Goal: Task Accomplishment & Management: Manage account settings

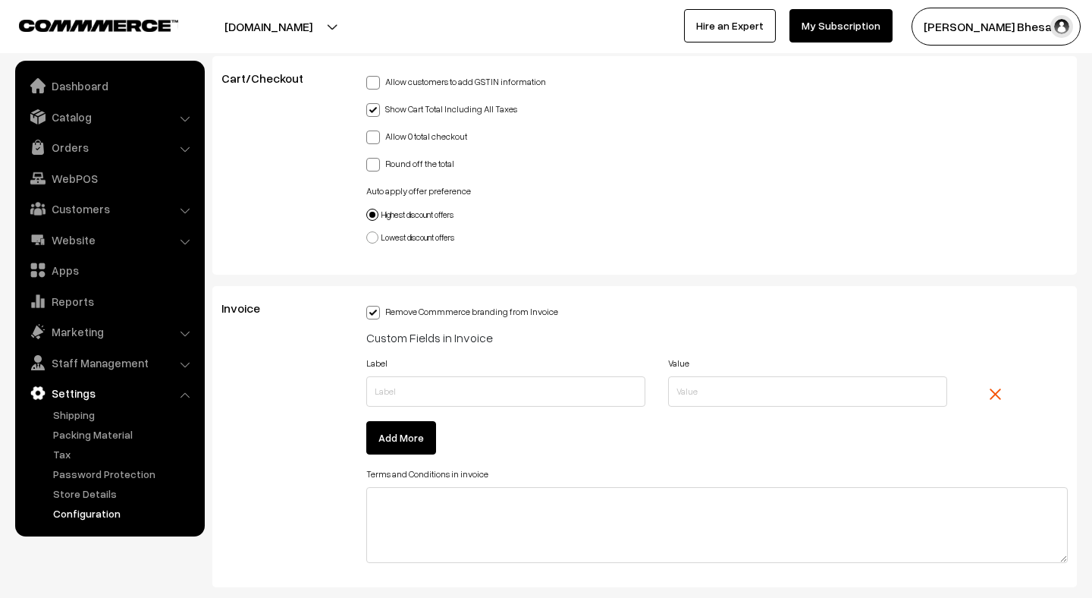
scroll to position [3634, 0]
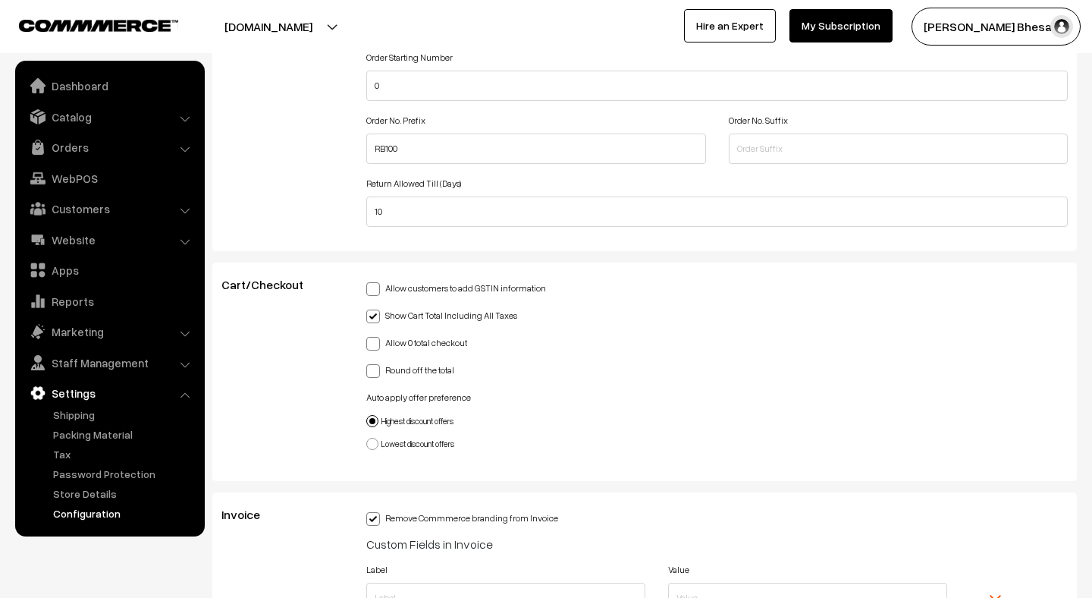
click at [81, 513] on link "Configuration" at bounding box center [124, 513] width 150 height 16
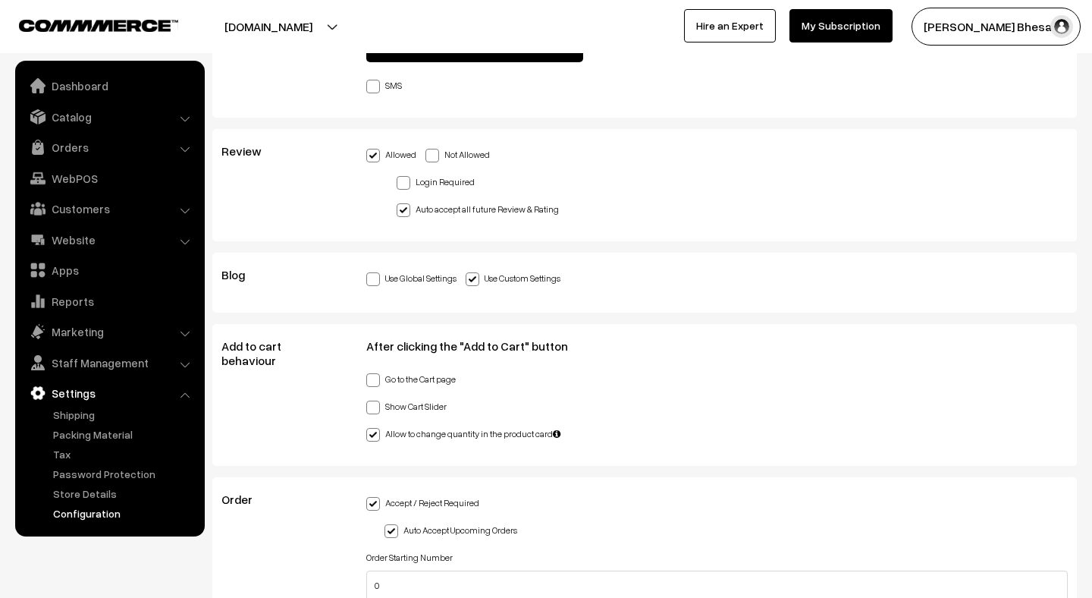
scroll to position [3170, 0]
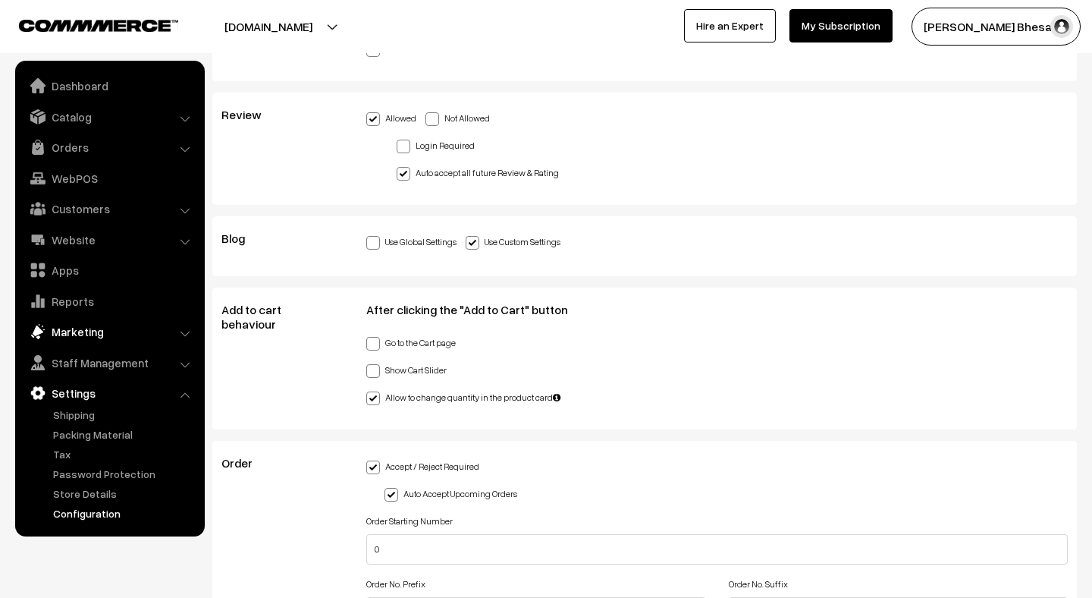
click at [80, 337] on link "Marketing" at bounding box center [109, 331] width 181 height 27
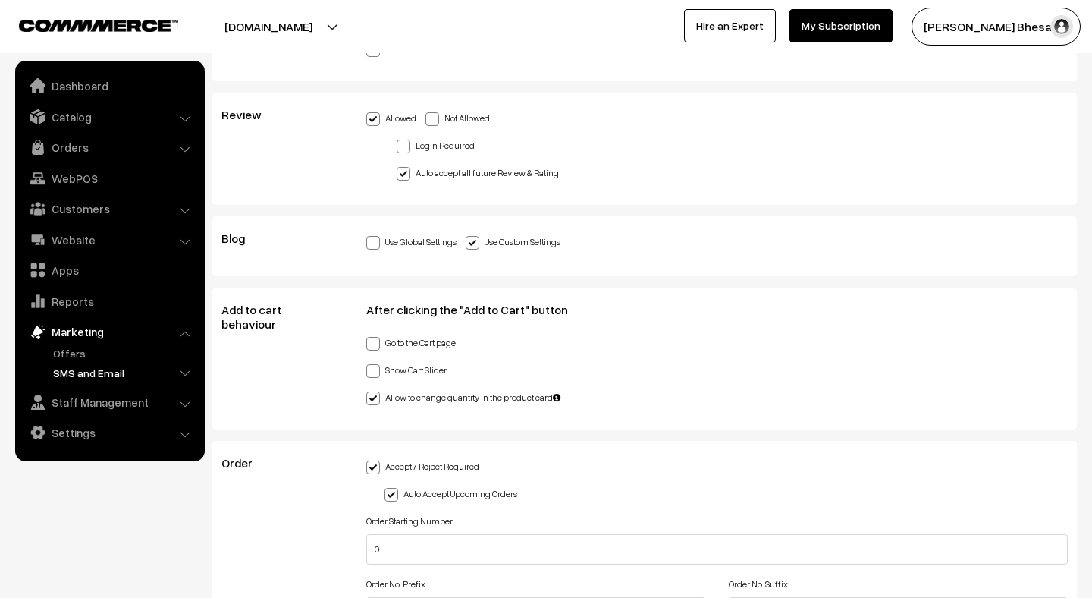
click at [88, 375] on link "SMS and Email" at bounding box center [124, 373] width 150 height 16
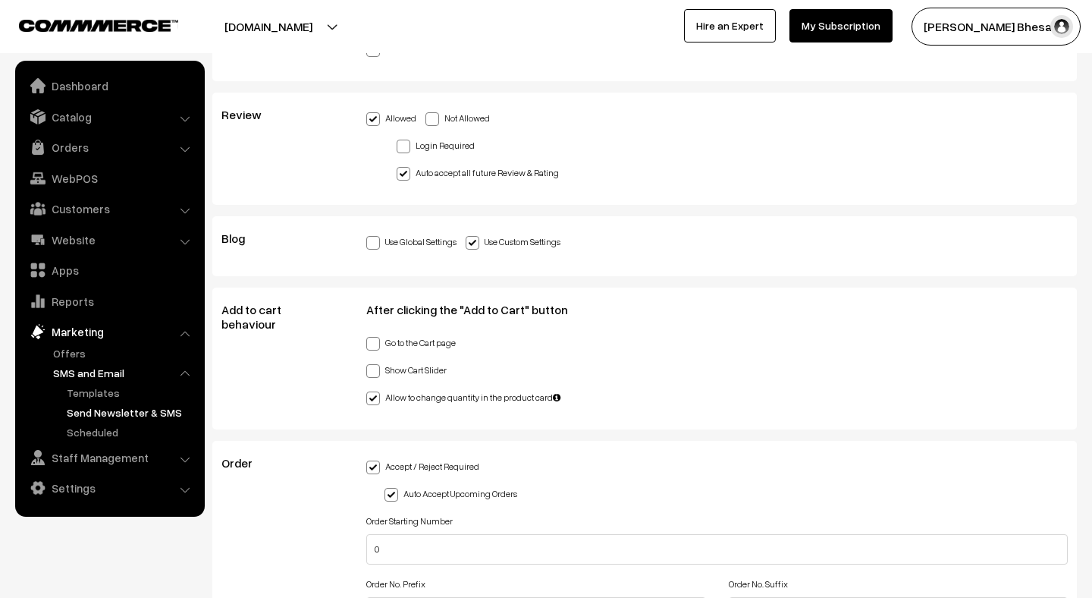
click at [86, 408] on link "Send Newsletter & SMS" at bounding box center [131, 412] width 137 height 16
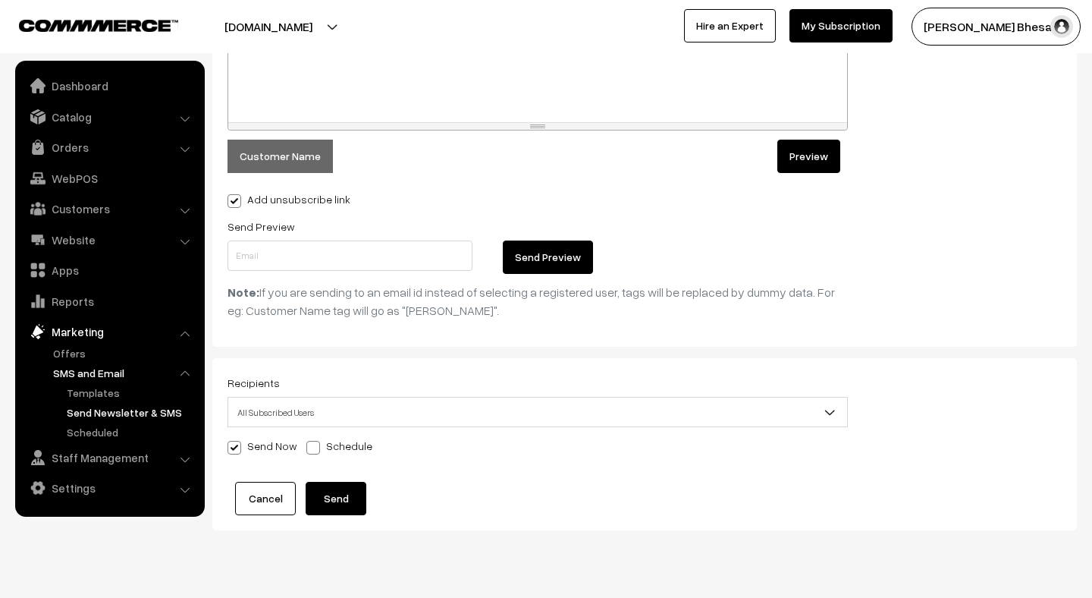
scroll to position [617, 0]
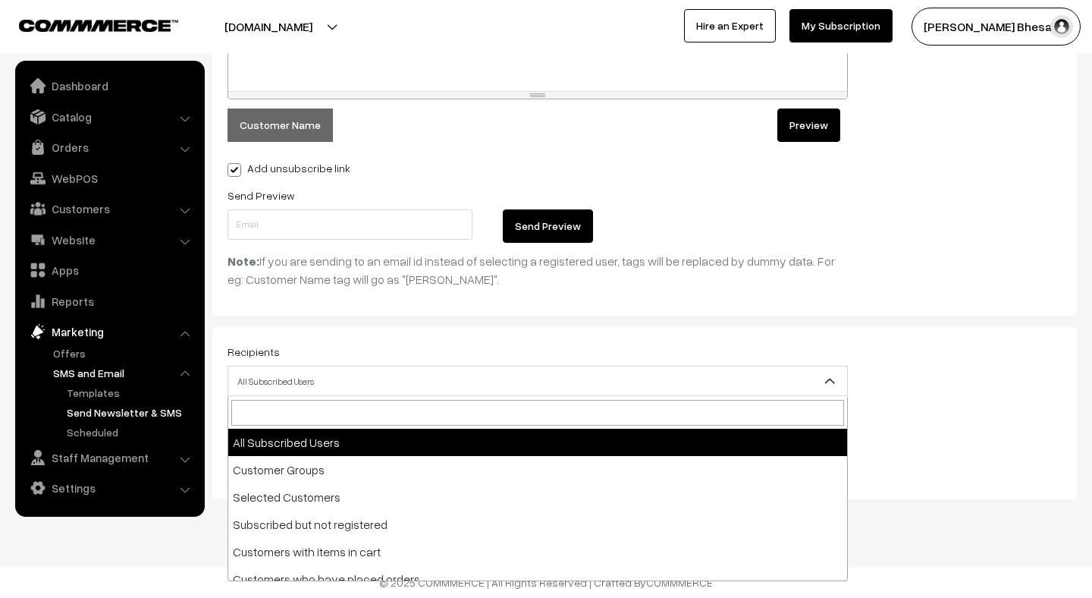
click at [355, 382] on span "All Subscribed Users" at bounding box center [537, 381] width 619 height 27
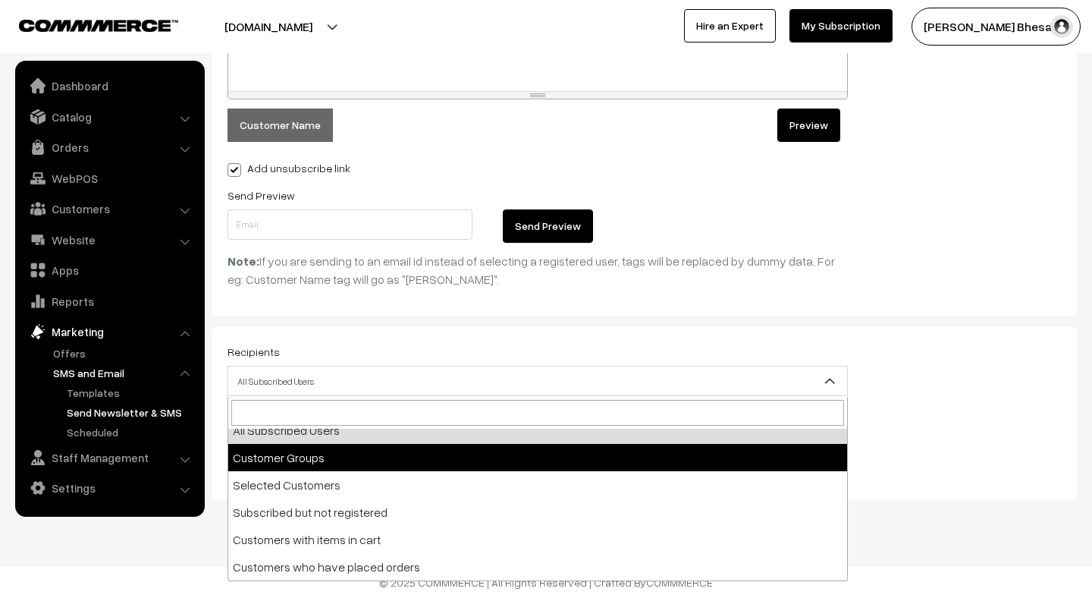
scroll to position [0, 0]
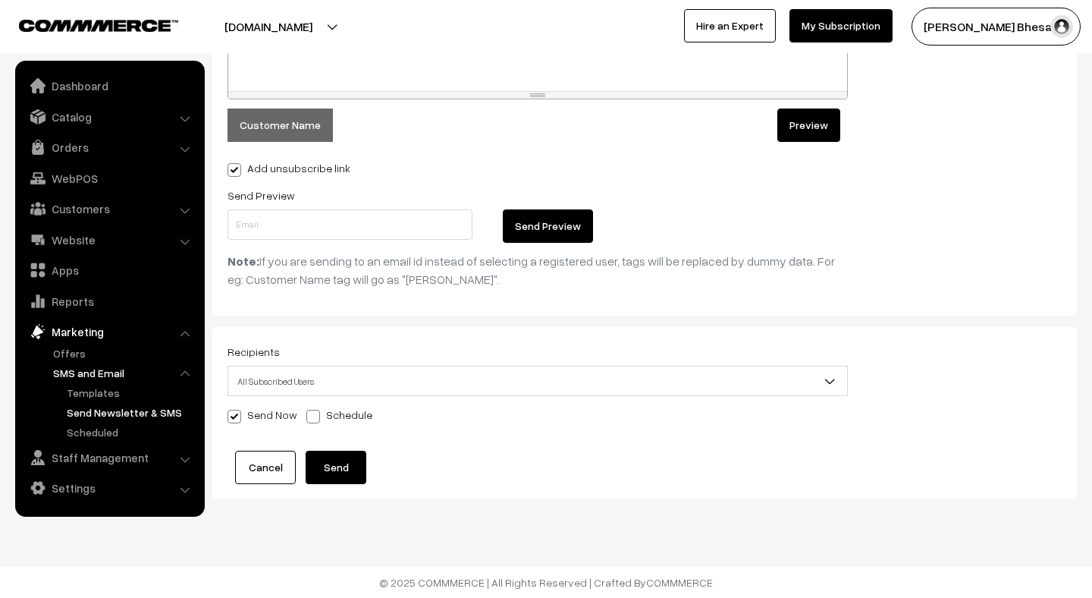
click at [359, 331] on div "Recipients All Subscribed Users Customer Groups Selected Customers Subscribed b…" at bounding box center [644, 413] width 865 height 172
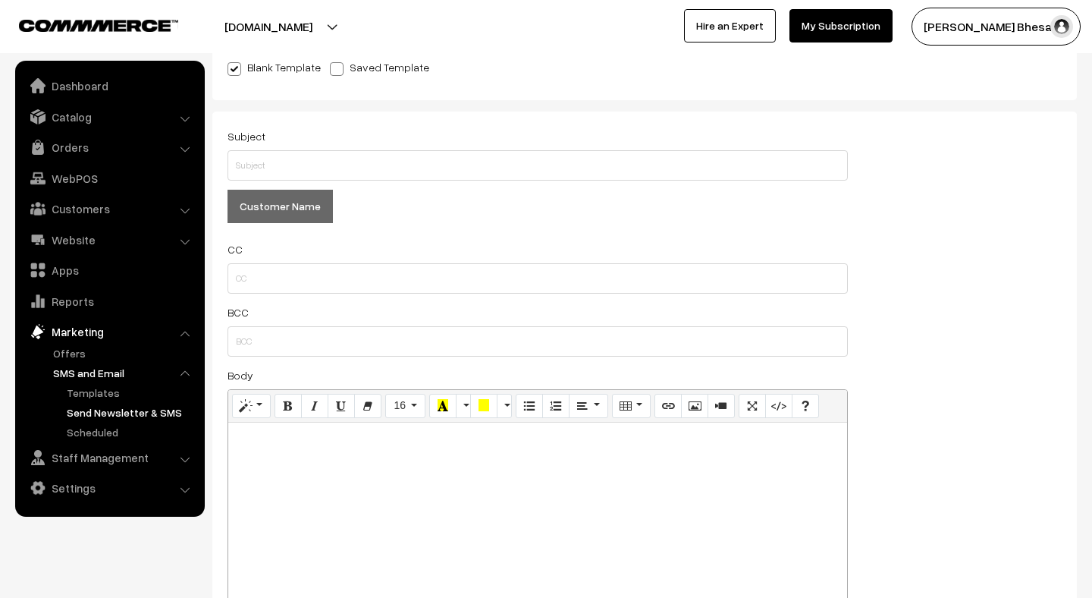
scroll to position [90, 0]
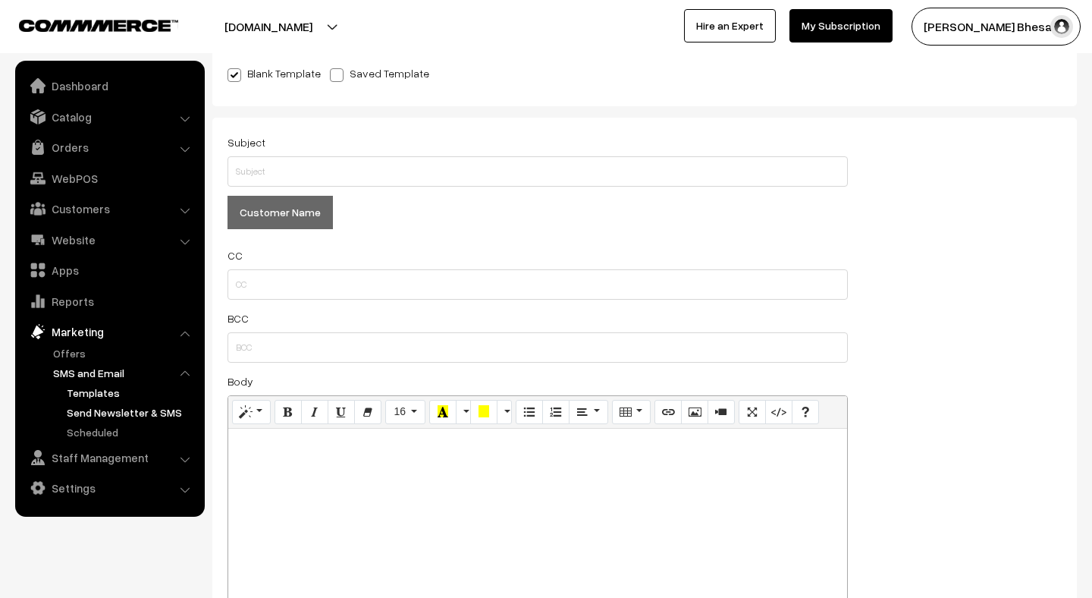
click at [89, 393] on link "Templates" at bounding box center [131, 393] width 137 height 16
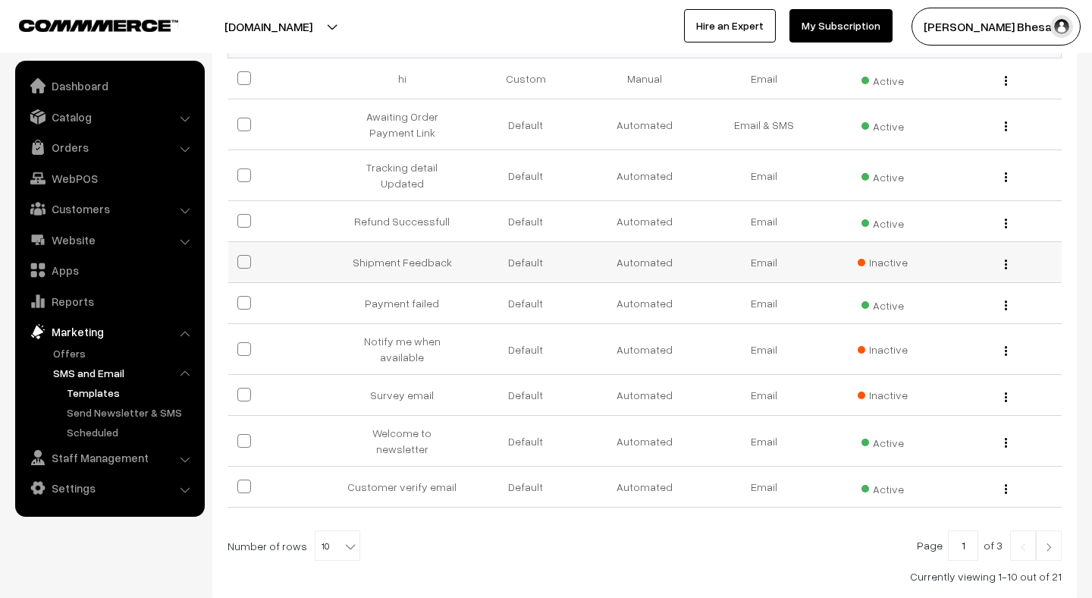
scroll to position [260, 0]
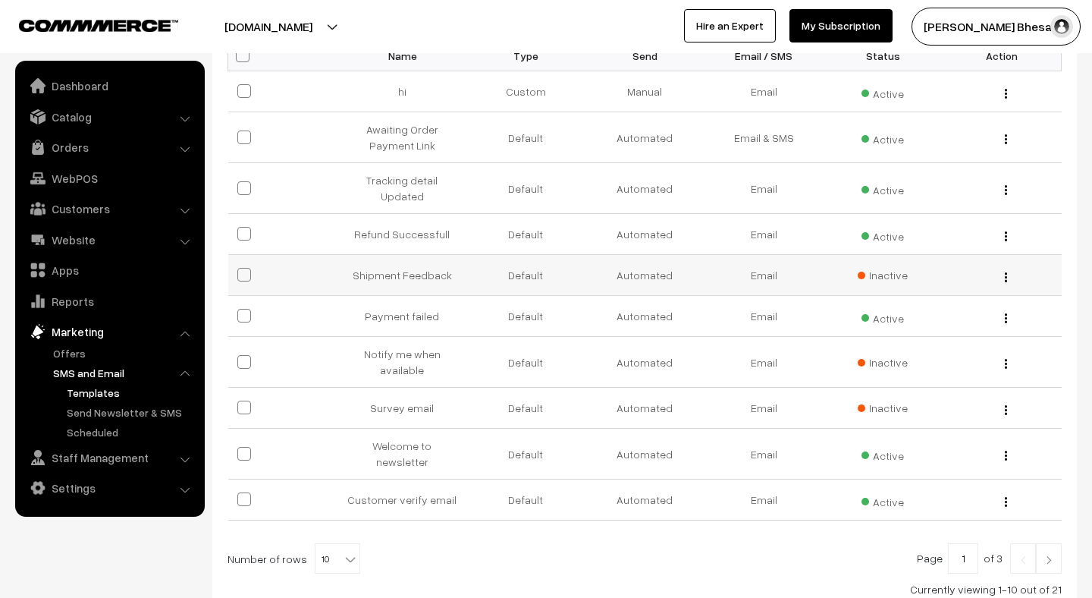
click at [1005, 272] on img "button" at bounding box center [1006, 277] width 2 height 10
click at [951, 283] on link "Edit" at bounding box center [938, 297] width 129 height 33
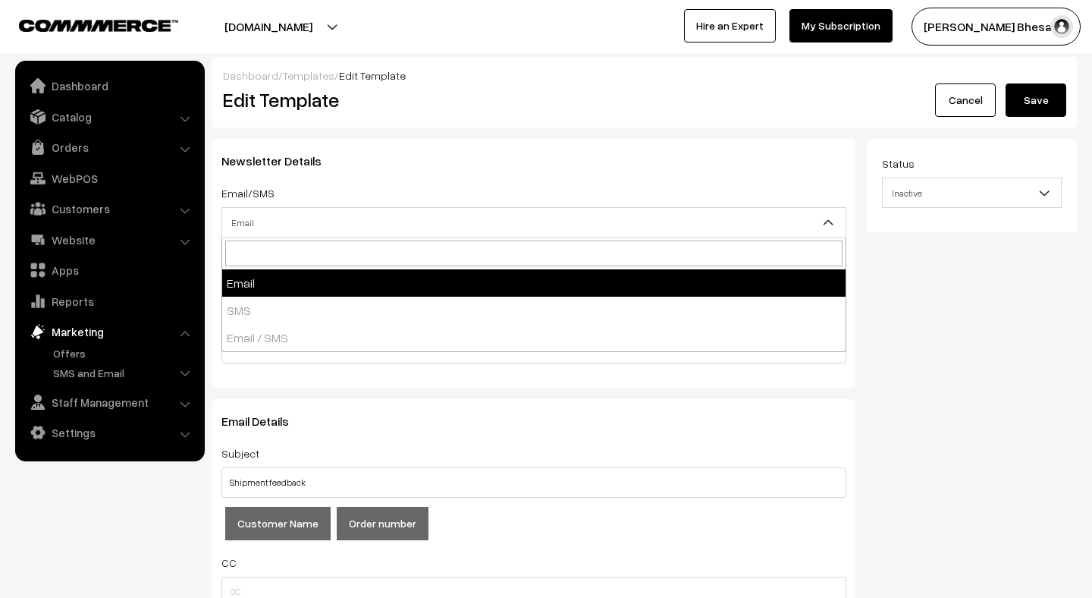
click at [283, 225] on span "Email" at bounding box center [533, 222] width 623 height 27
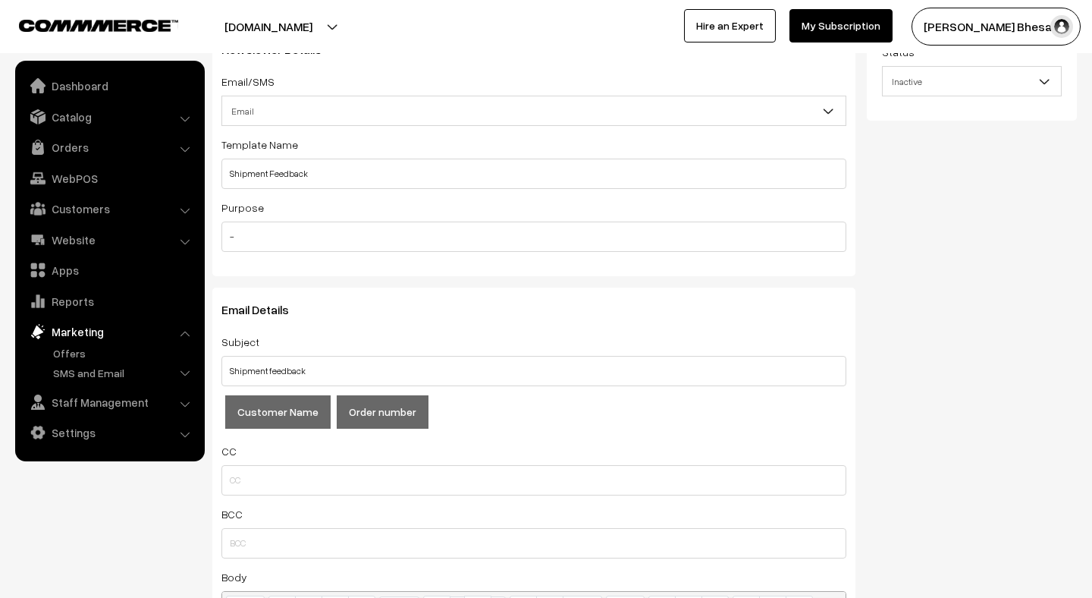
scroll to position [140, 0]
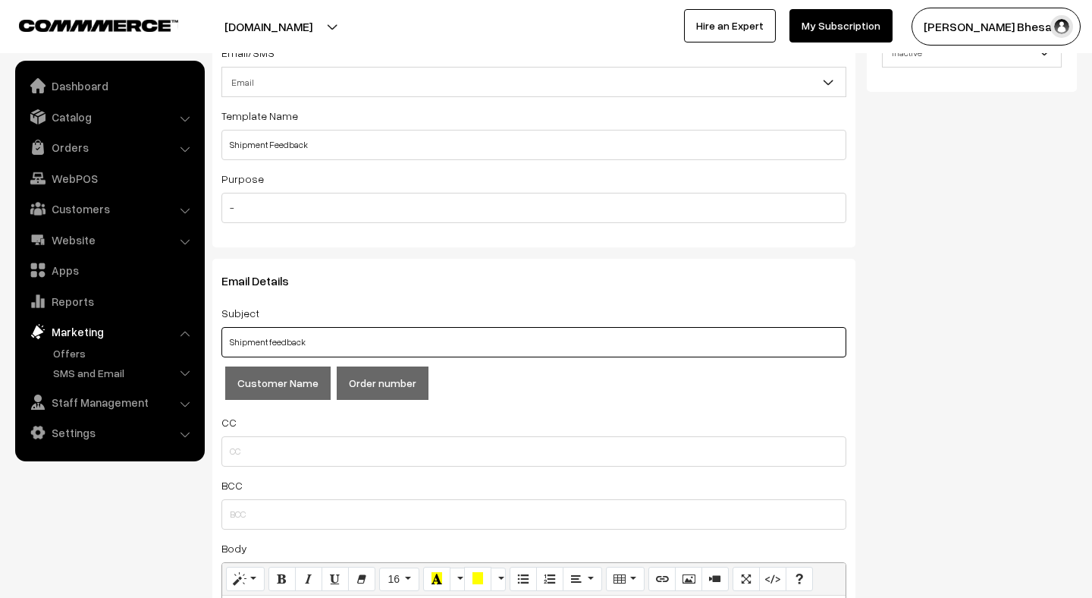
click at [268, 341] on input "Shipment feedback" at bounding box center [533, 342] width 625 height 30
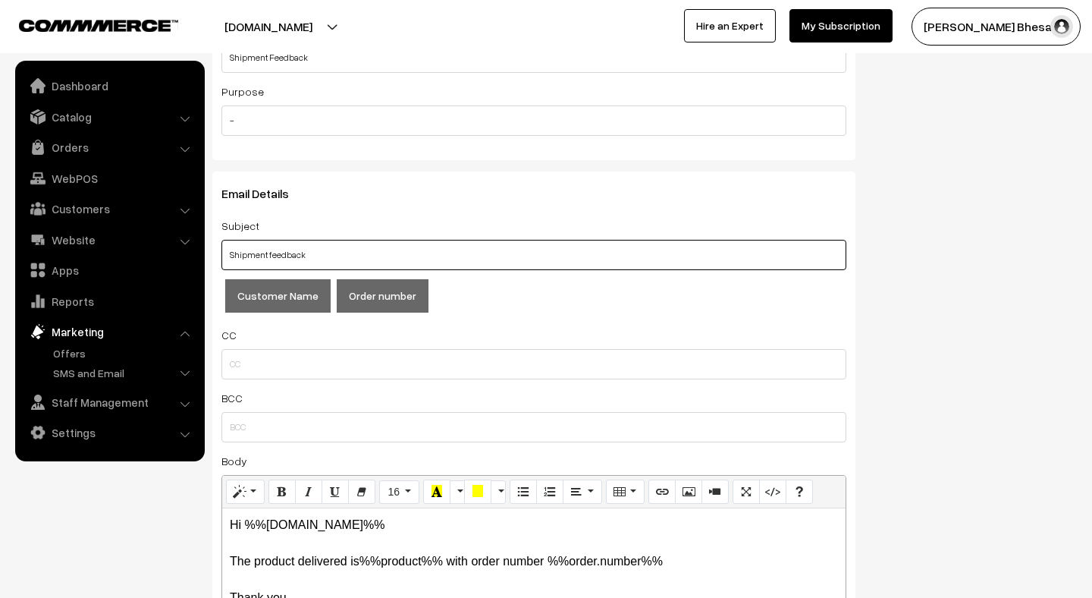
scroll to position [250, 0]
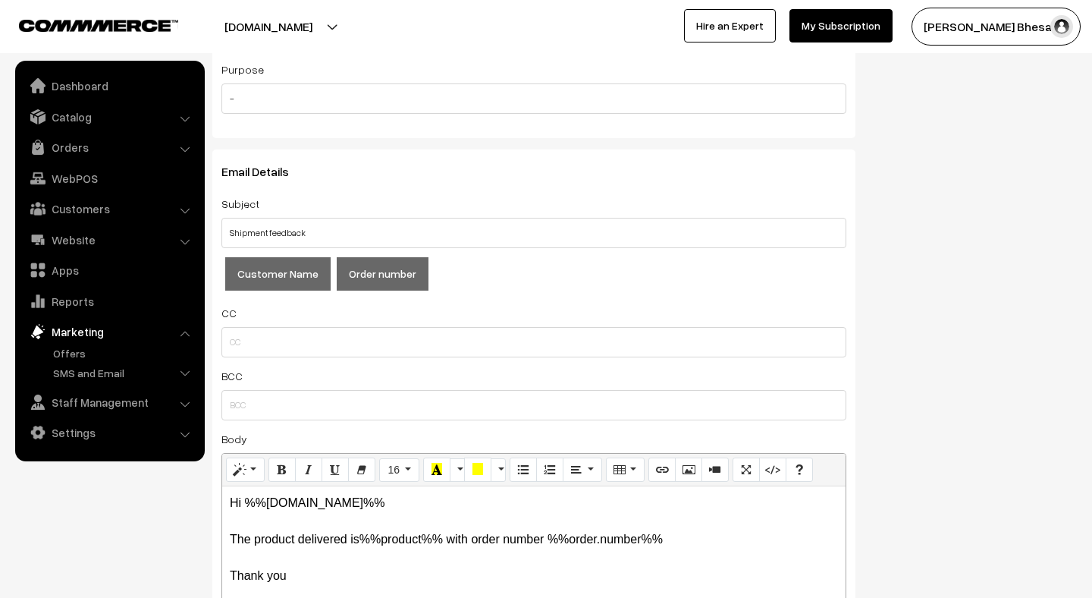
click at [273, 281] on button "Customer Name" at bounding box center [277, 273] width 105 height 33
type input "Shipment %%customer.name%%feedback"
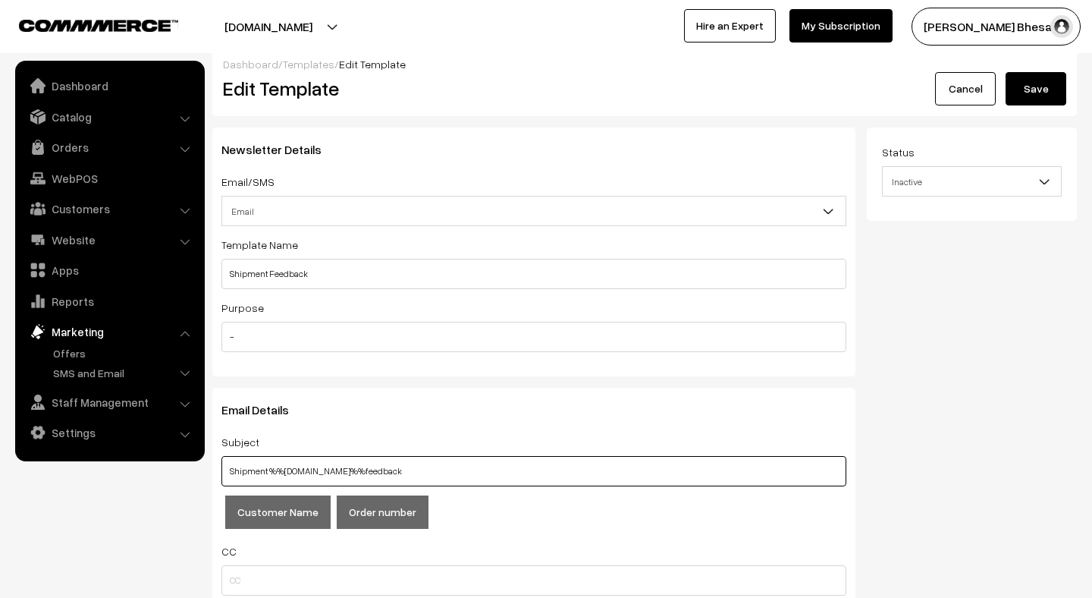
scroll to position [0, 0]
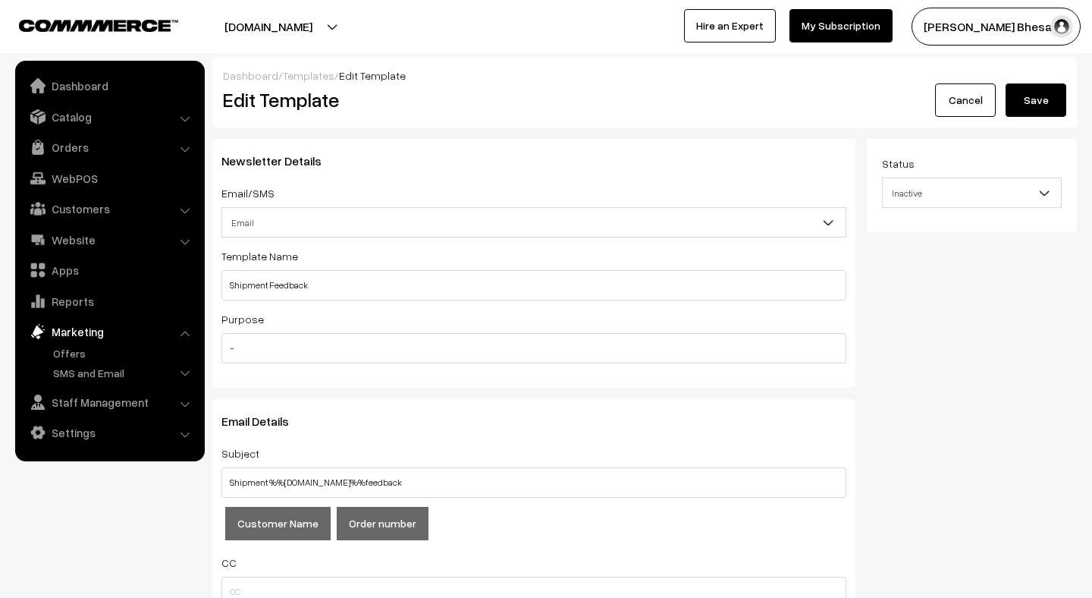
click at [928, 203] on span "Inactive" at bounding box center [972, 193] width 179 height 27
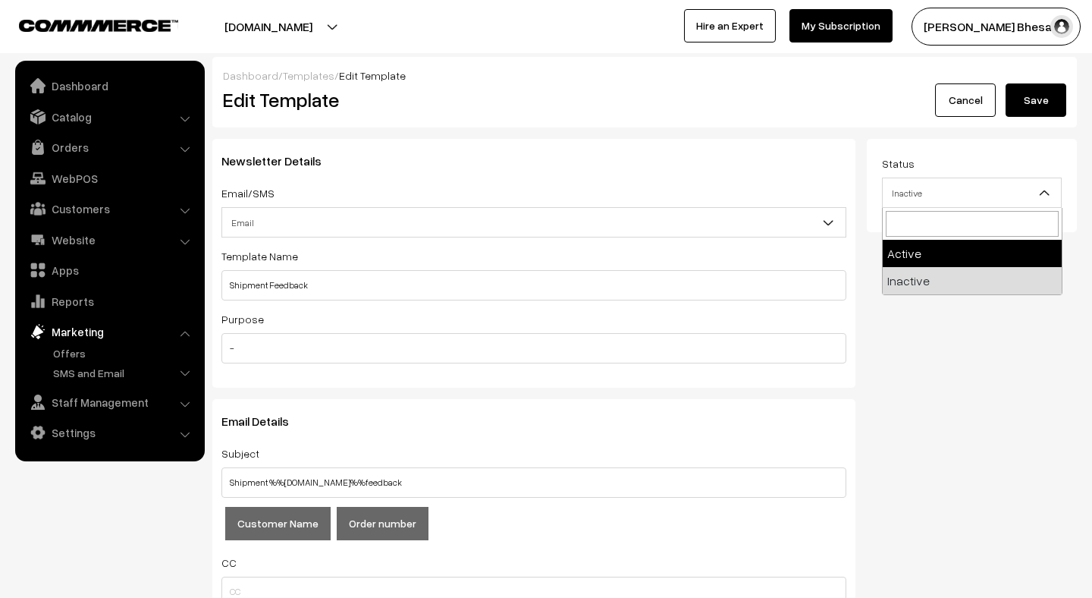
select select "1"
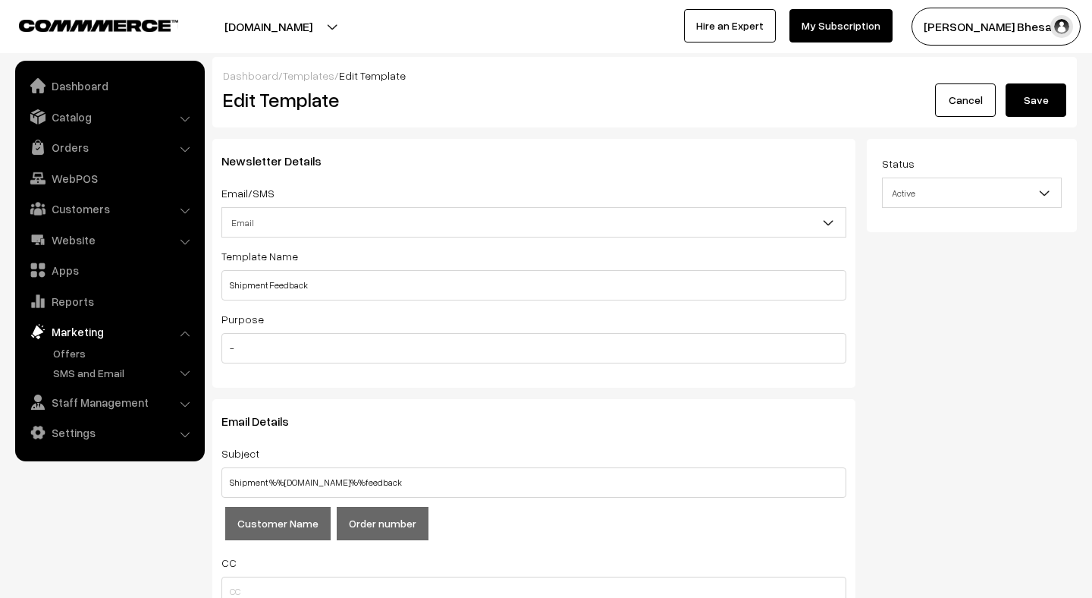
click at [1042, 102] on button "Save" at bounding box center [1036, 99] width 61 height 33
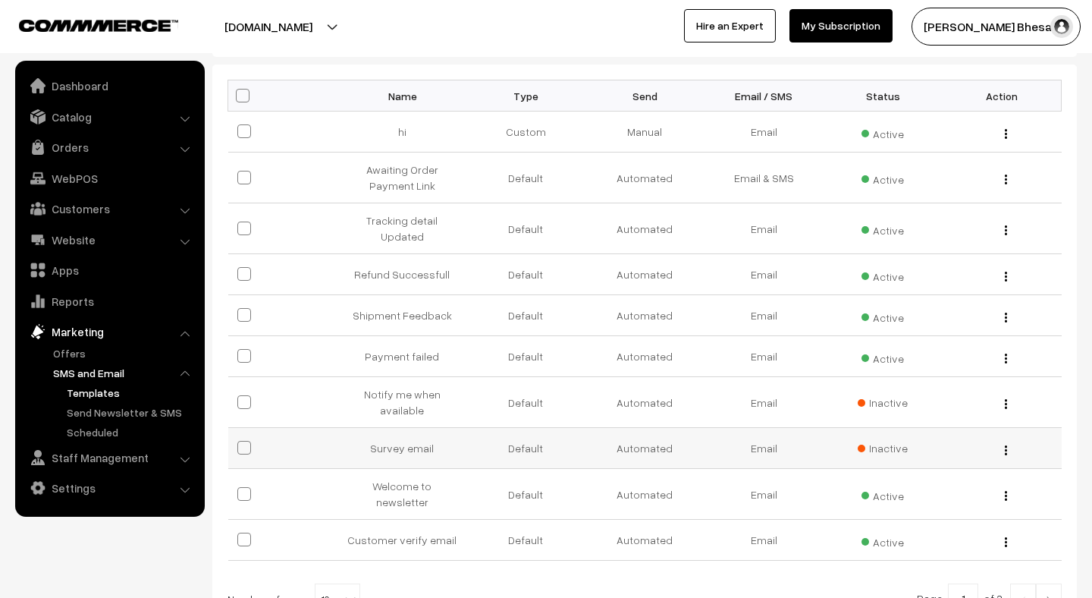
scroll to position [221, 0]
click at [80, 491] on link "Settings" at bounding box center [109, 487] width 181 height 27
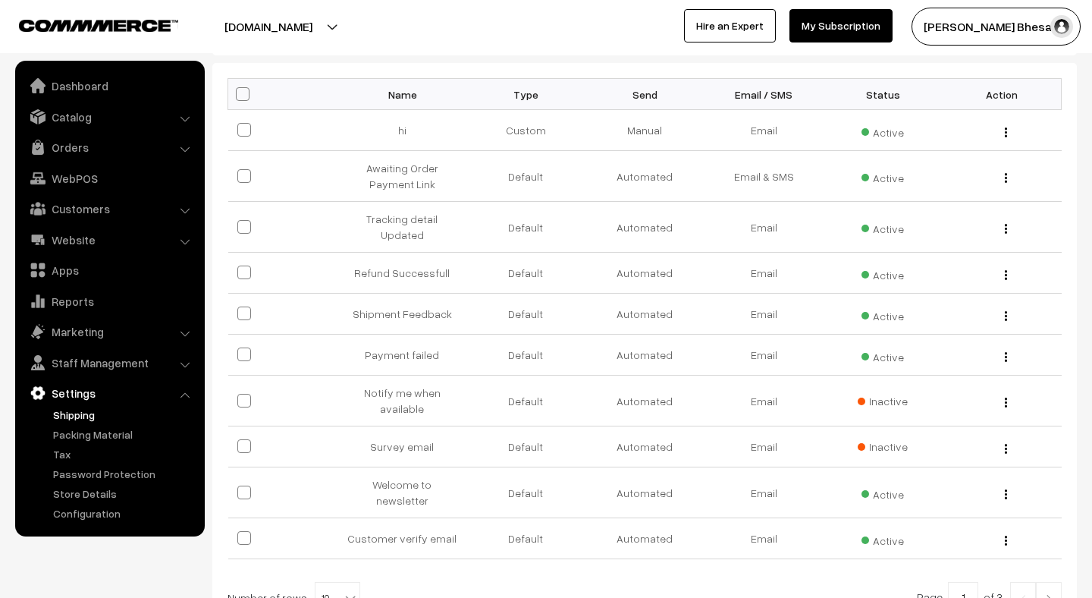
click at [75, 413] on link "Shipping" at bounding box center [124, 415] width 150 height 16
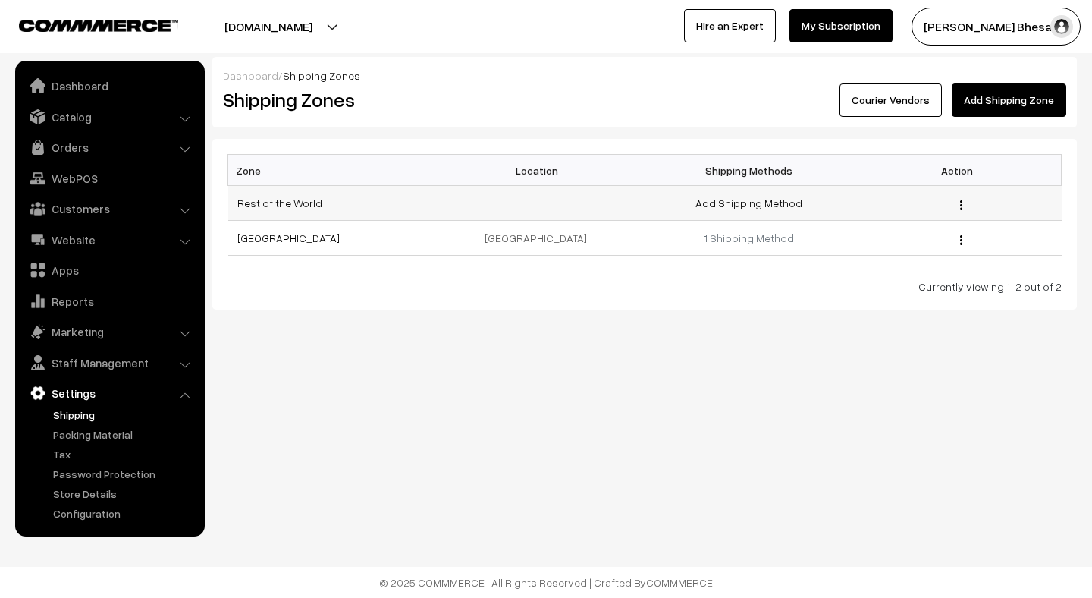
click at [959, 202] on button "button" at bounding box center [961, 205] width 4 height 12
click at [882, 224] on link "Edit" at bounding box center [893, 225] width 129 height 33
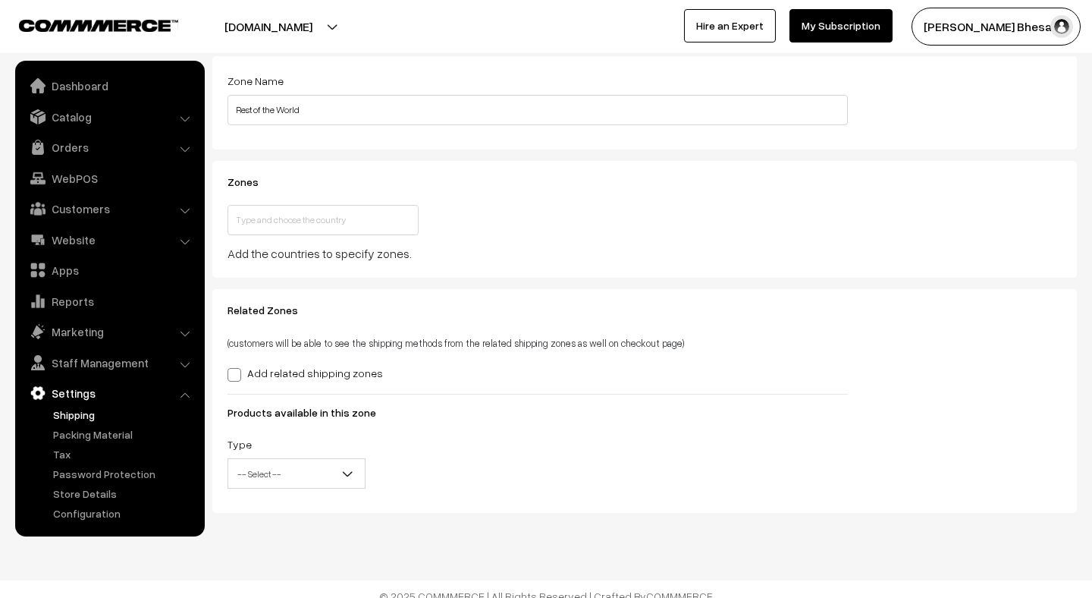
scroll to position [96, 0]
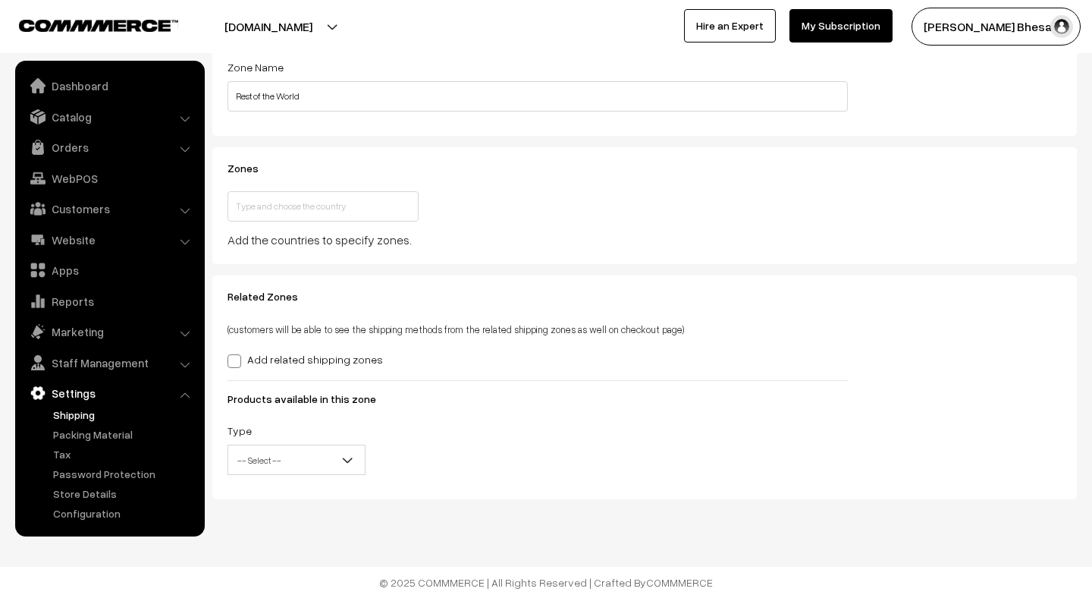
click at [234, 359] on span at bounding box center [235, 361] width 14 height 14
click at [234, 359] on input "Add related shipping zones" at bounding box center [233, 358] width 10 height 10
checkbox input "true"
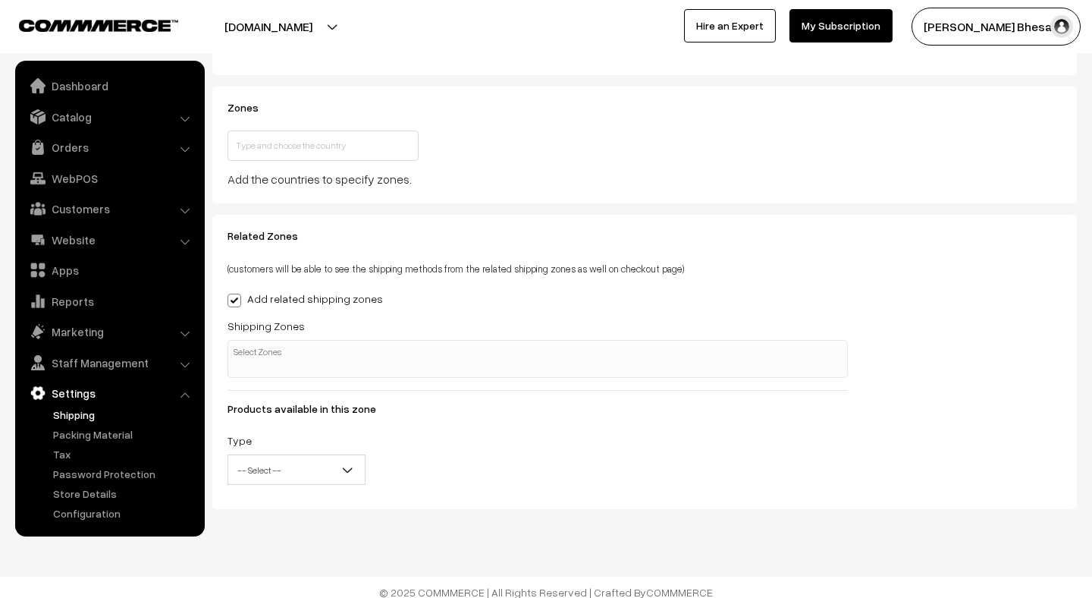
scroll to position [167, 0]
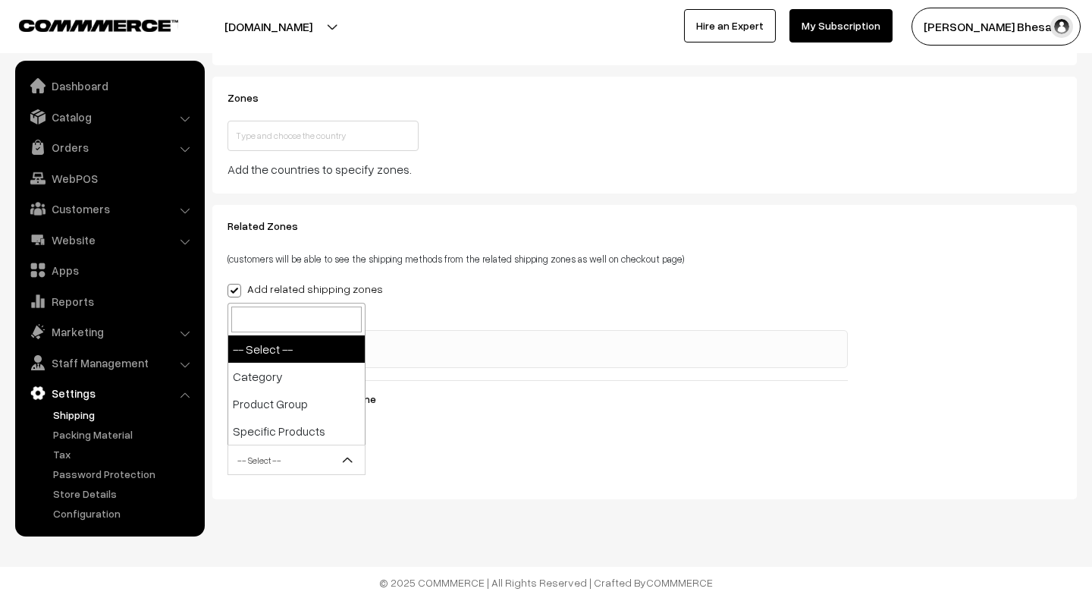
click at [287, 460] on span "-- Select --" at bounding box center [296, 460] width 137 height 27
click at [394, 290] on div "Add related shipping zones" at bounding box center [538, 288] width 620 height 18
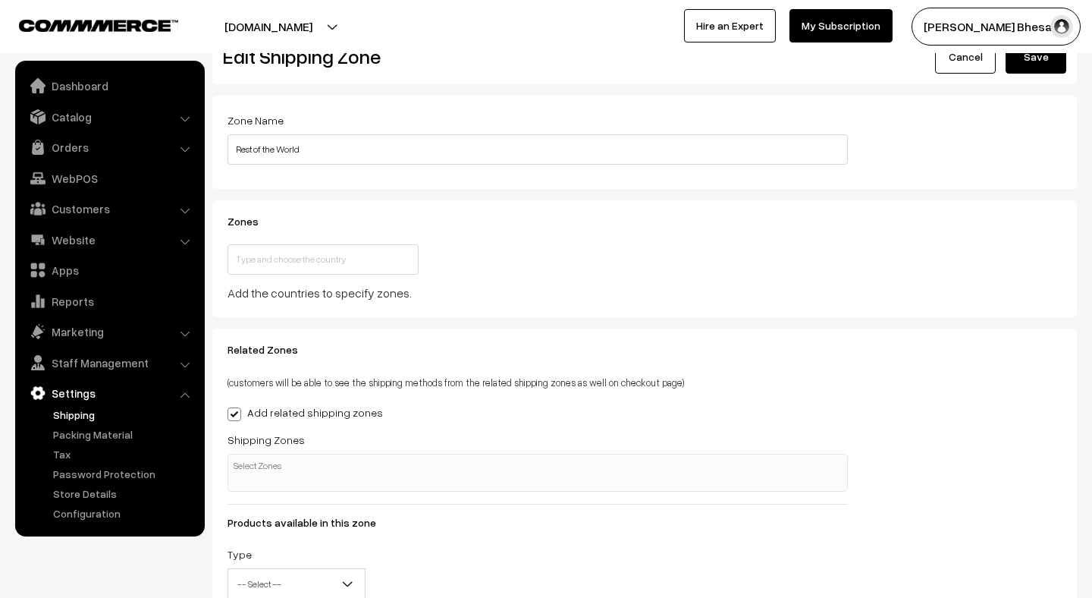
scroll to position [0, 0]
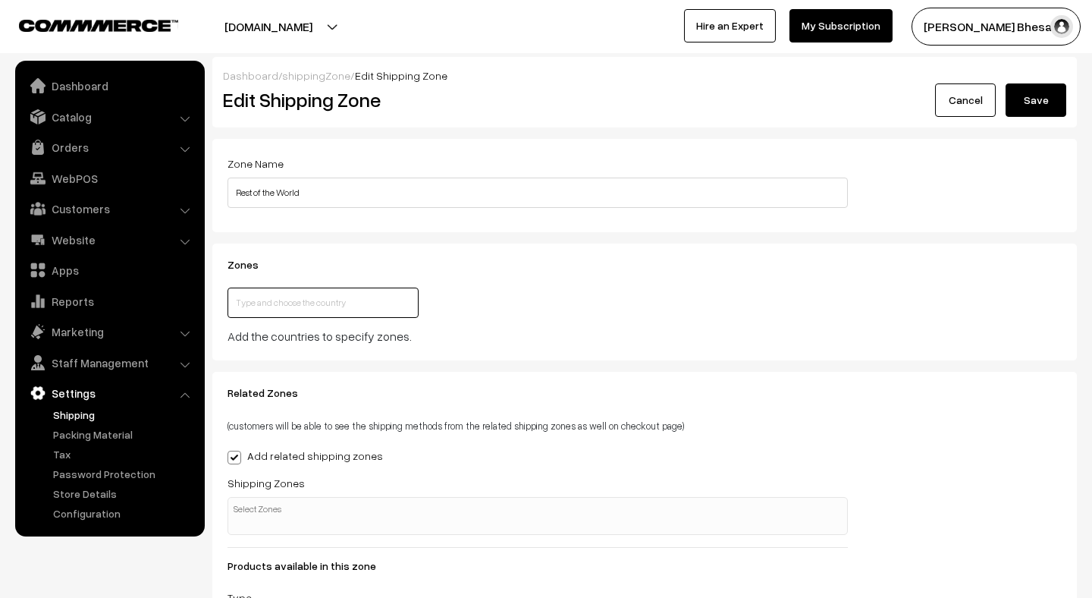
click at [277, 303] on input "text" at bounding box center [323, 302] width 191 height 30
type input "United Kingdom"
click at [319, 336] on link "United Kingdom" at bounding box center [316, 330] width 176 height 24
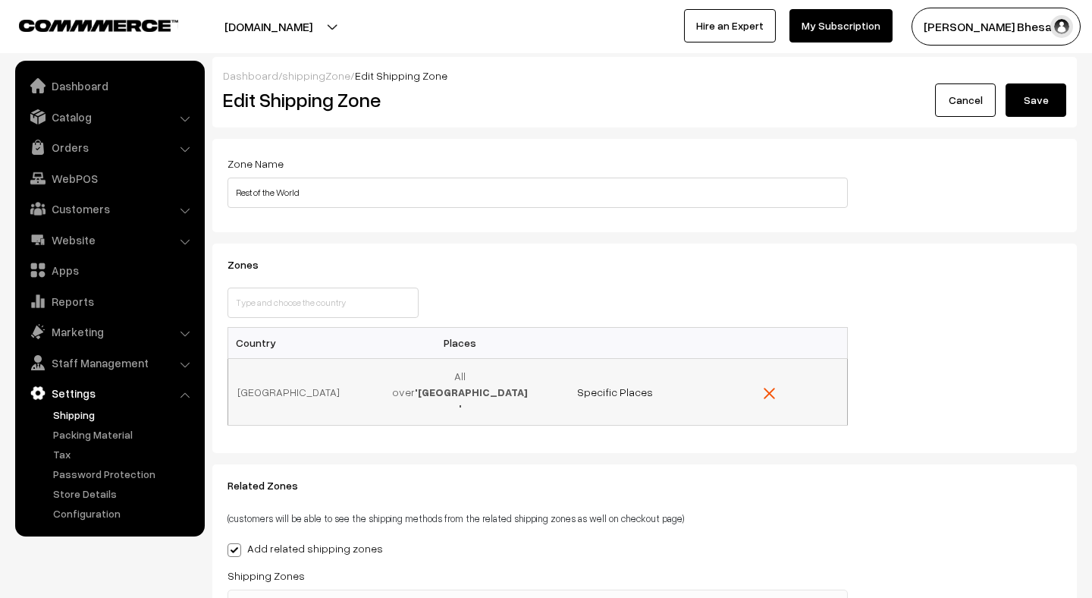
click at [768, 388] on img "button" at bounding box center [769, 393] width 11 height 11
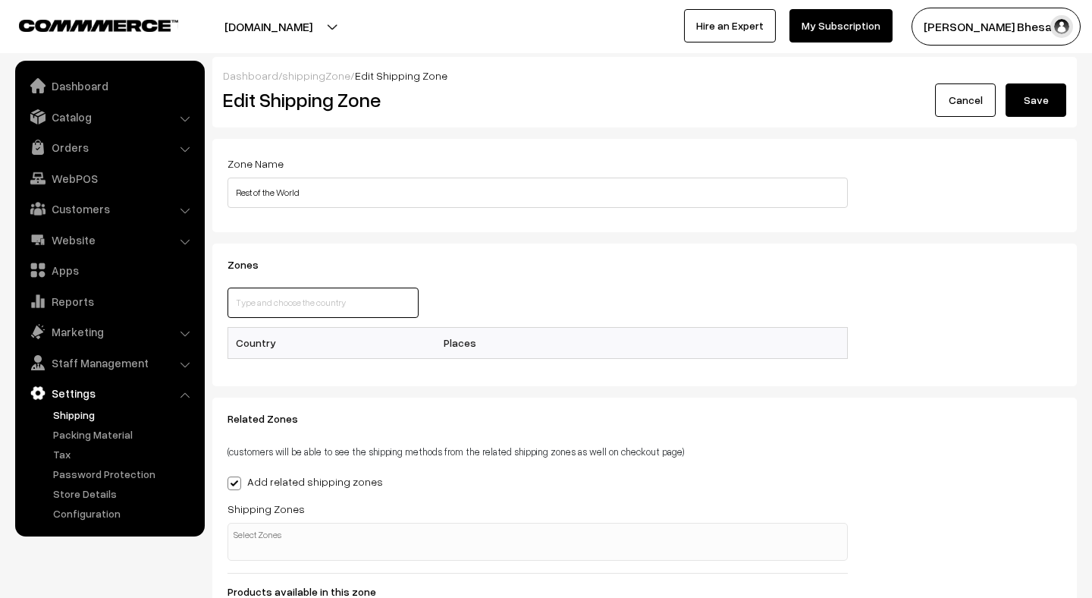
click at [392, 309] on input "text" at bounding box center [323, 302] width 191 height 30
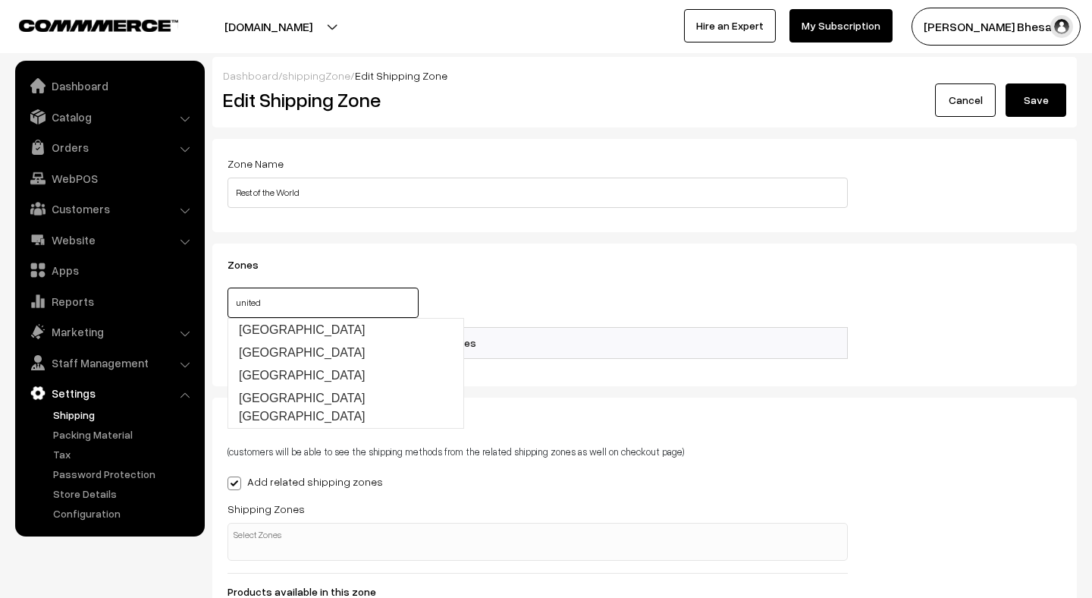
type input "United Kingdom"
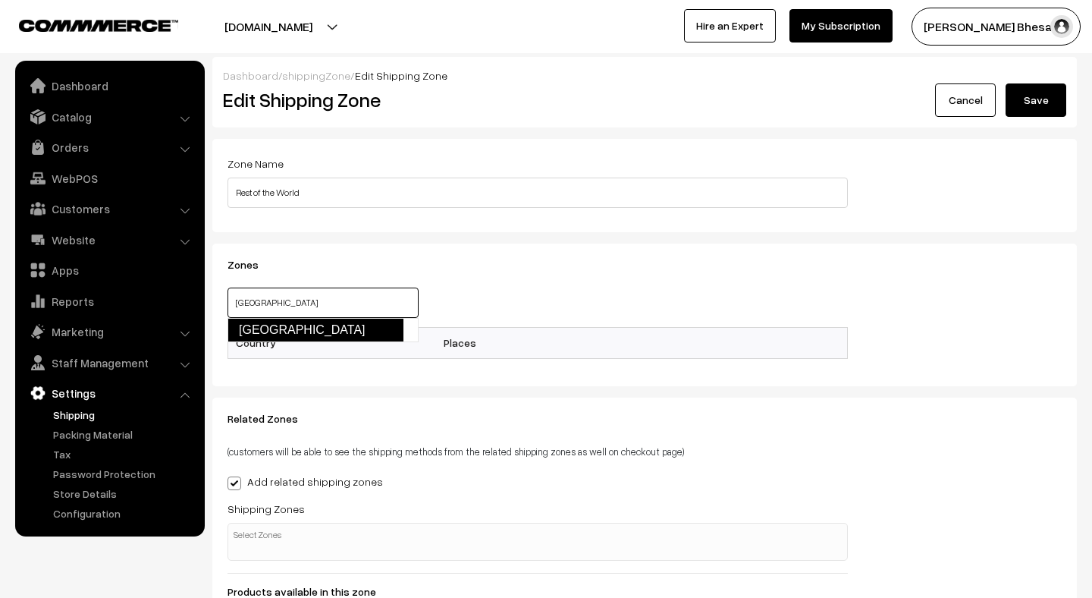
click at [335, 325] on link "United Kingdom" at bounding box center [316, 330] width 176 height 24
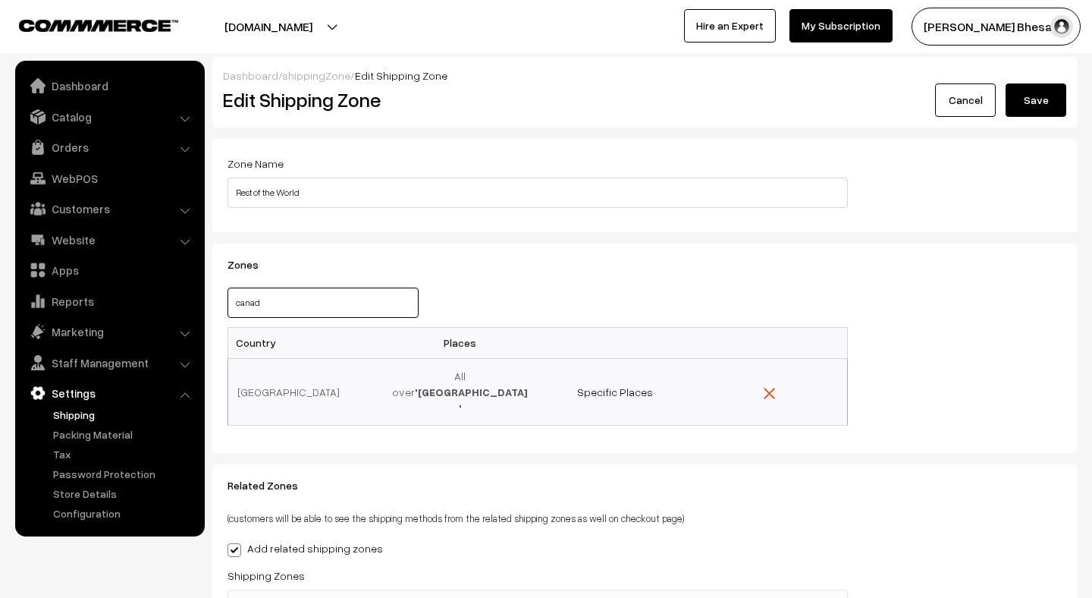
type input "canada"
click at [317, 325] on link "Canada" at bounding box center [316, 330] width 176 height 24
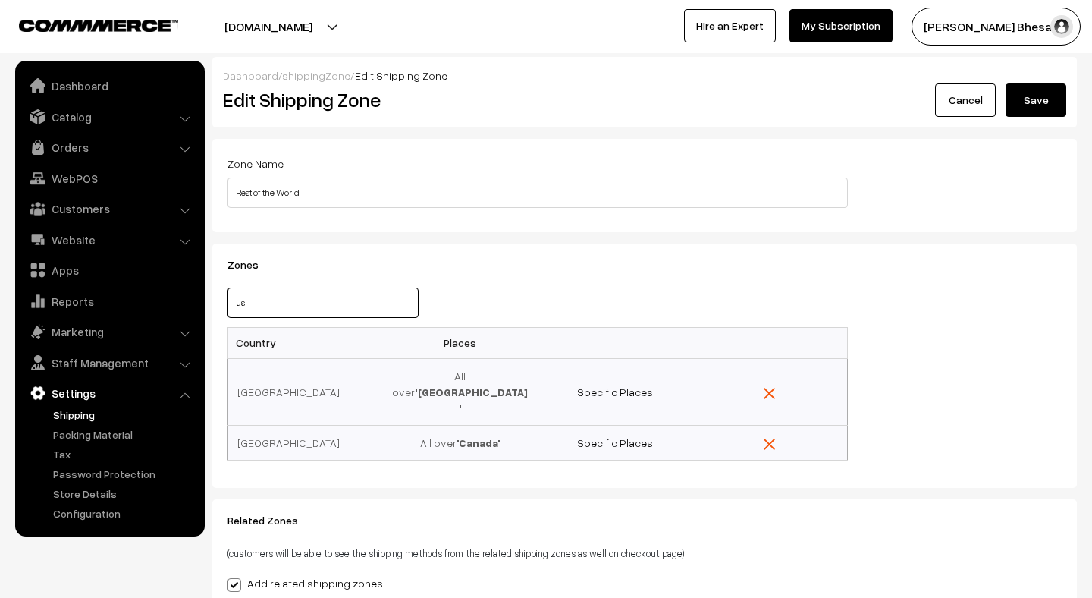
type input "u"
type input "a"
type input "europe"
click at [102, 329] on link "Marketing" at bounding box center [109, 331] width 181 height 27
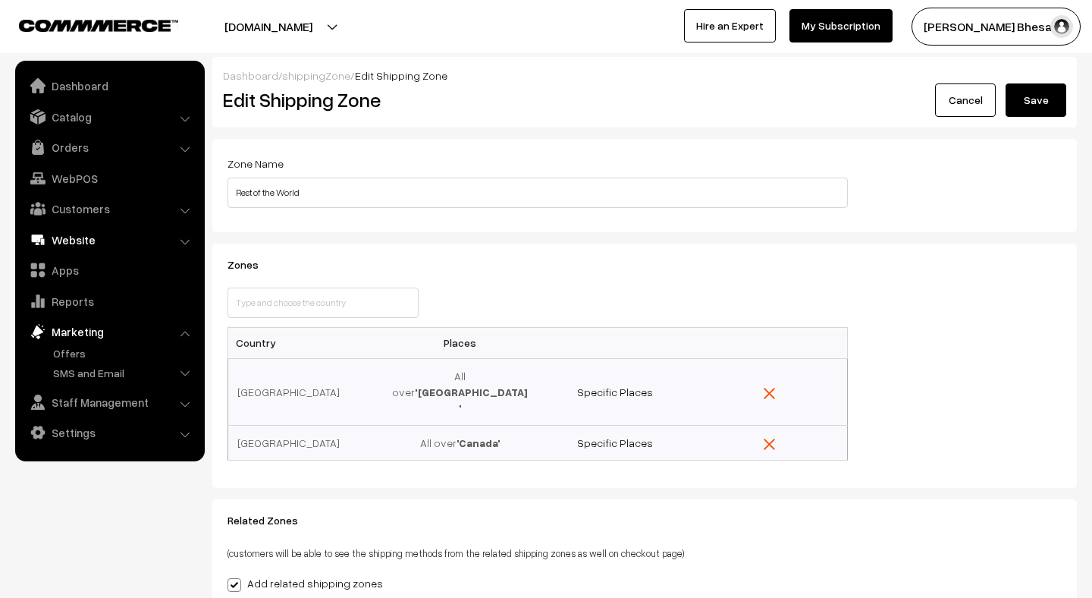
click at [96, 243] on link "Website" at bounding box center [109, 239] width 181 height 27
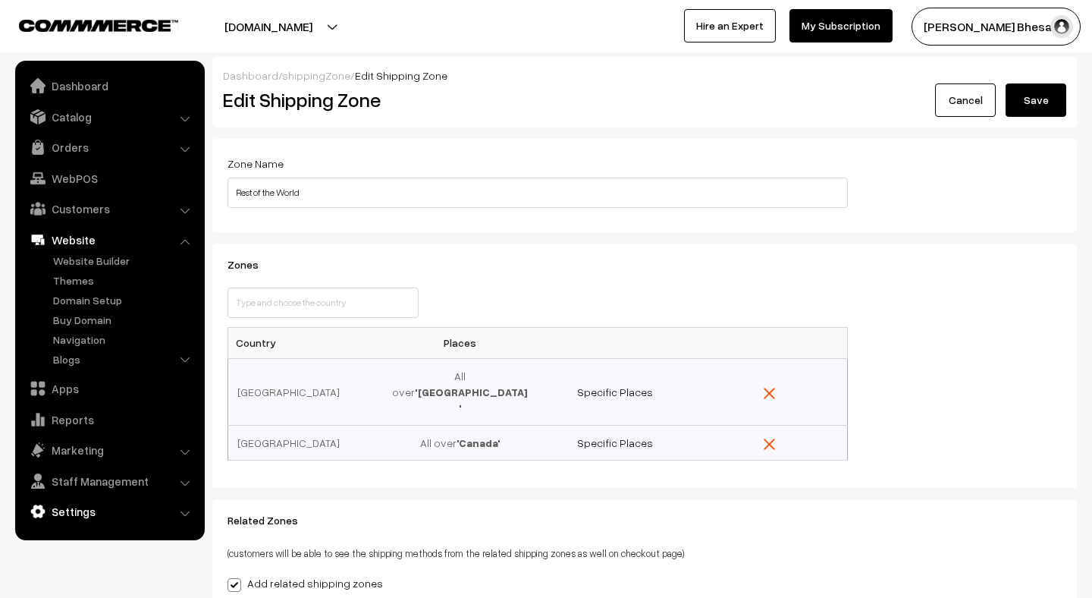
click at [67, 509] on link "Settings" at bounding box center [109, 511] width 181 height 27
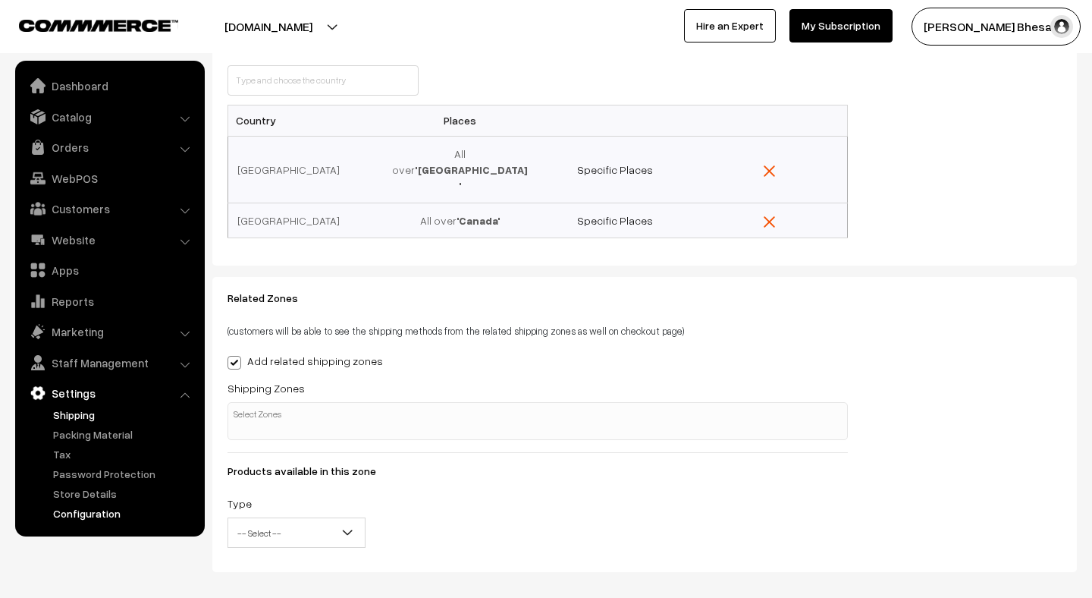
scroll to position [253, 0]
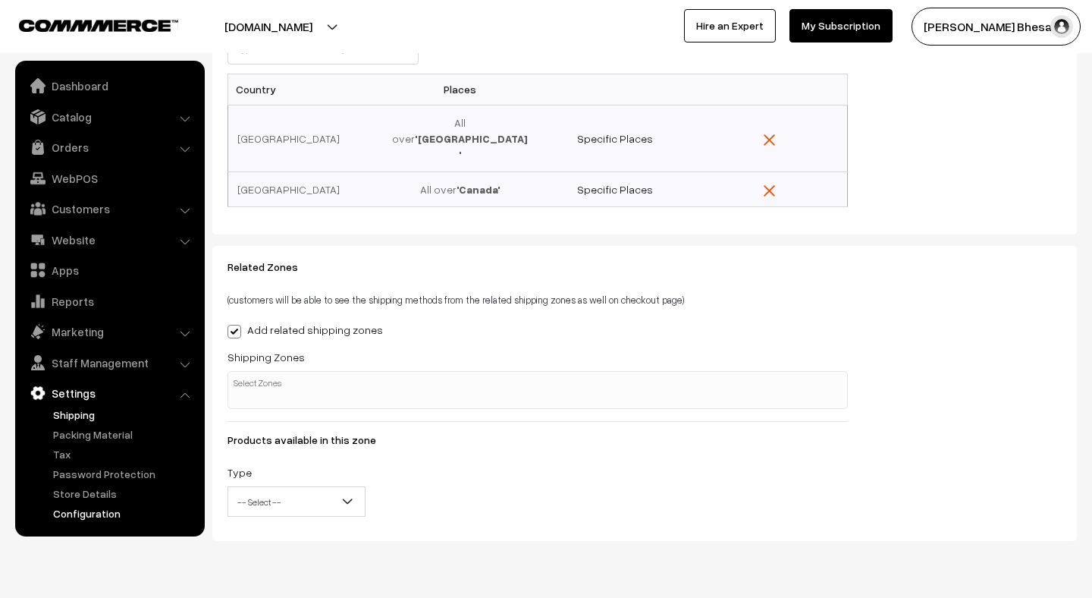
click at [73, 512] on link "Configuration" at bounding box center [124, 513] width 150 height 16
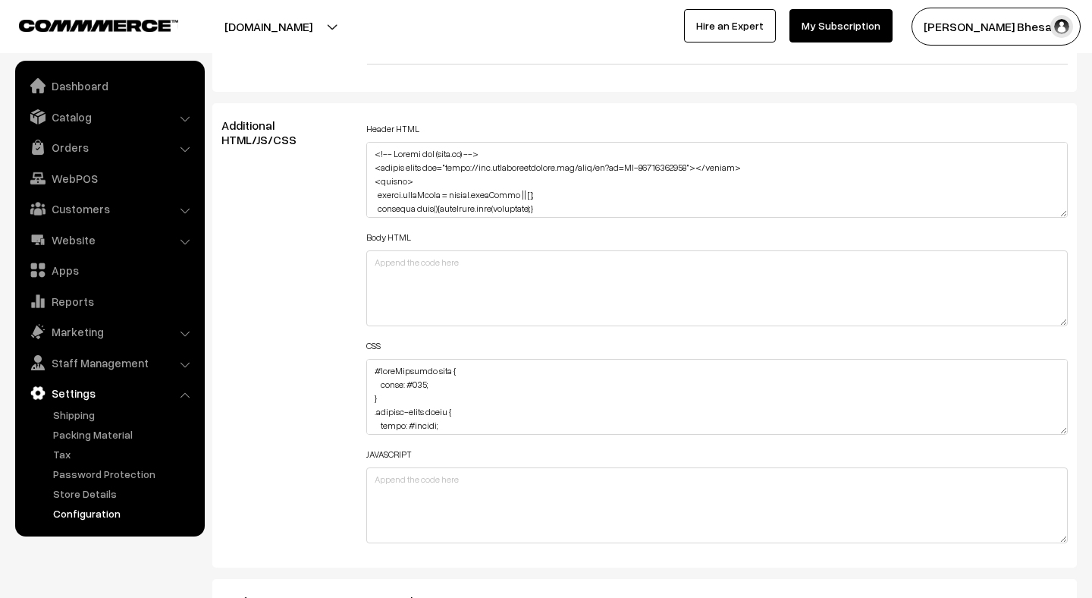
scroll to position [1855, 0]
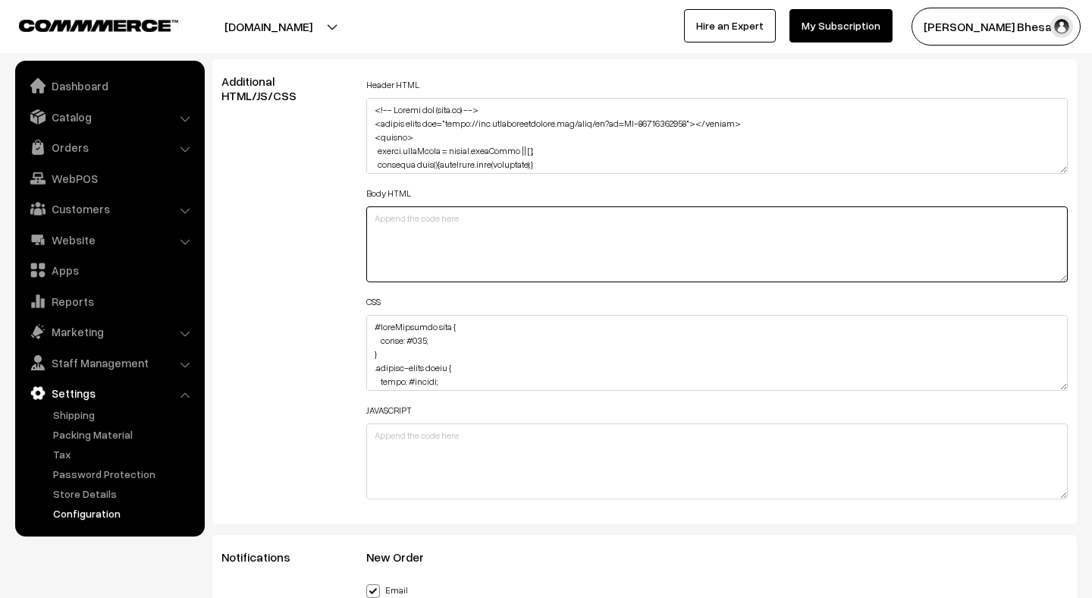
click at [431, 215] on textarea at bounding box center [717, 244] width 702 height 76
paste textarea "<script src="https://apis.google.com/js/platform.js?onload=renderBadge" async d…"
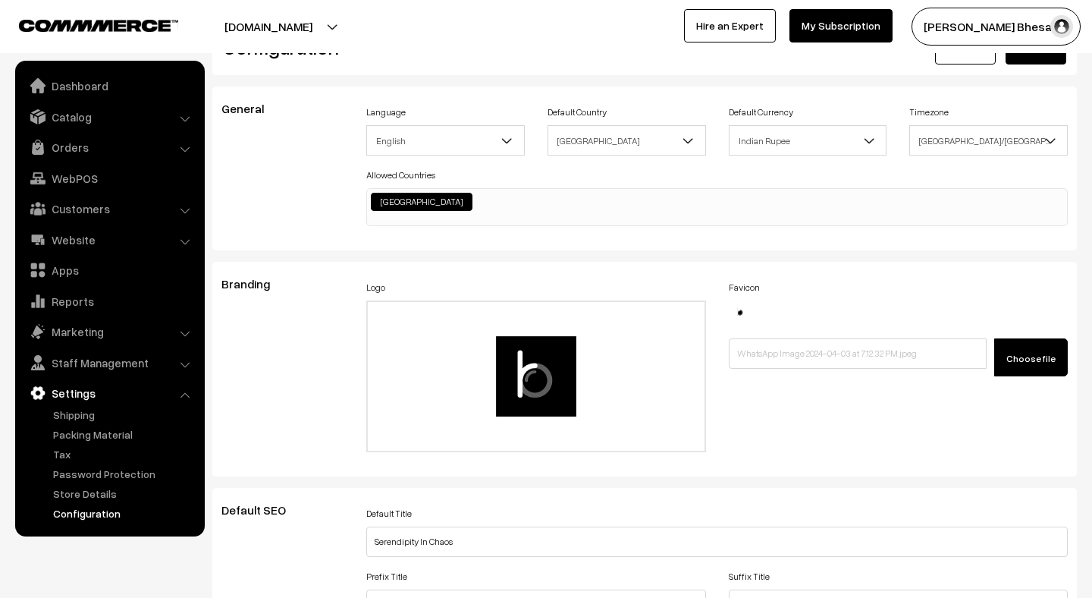
scroll to position [0, 0]
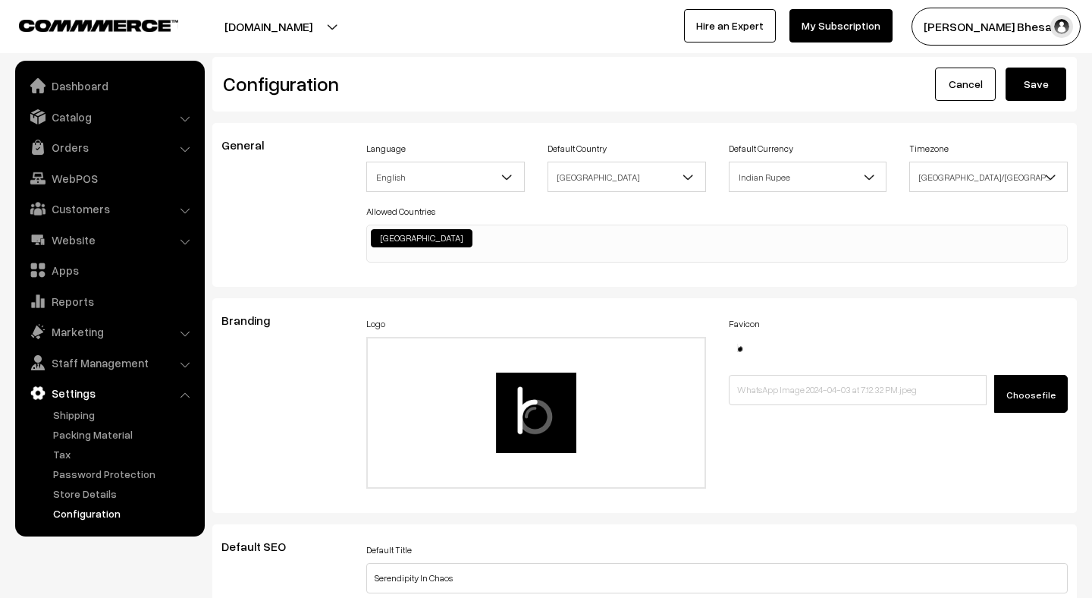
type textarea "<script src="https://apis.google.com/js/platform.js?onload=renderBadge" async d…"
click at [1022, 92] on button "Save" at bounding box center [1036, 83] width 61 height 33
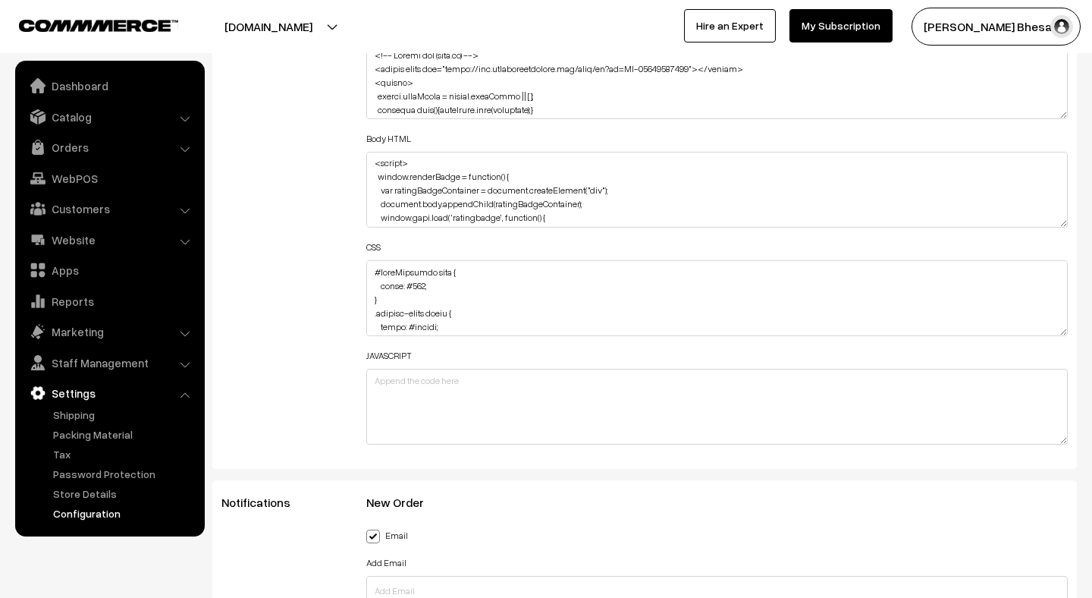
scroll to position [99, 0]
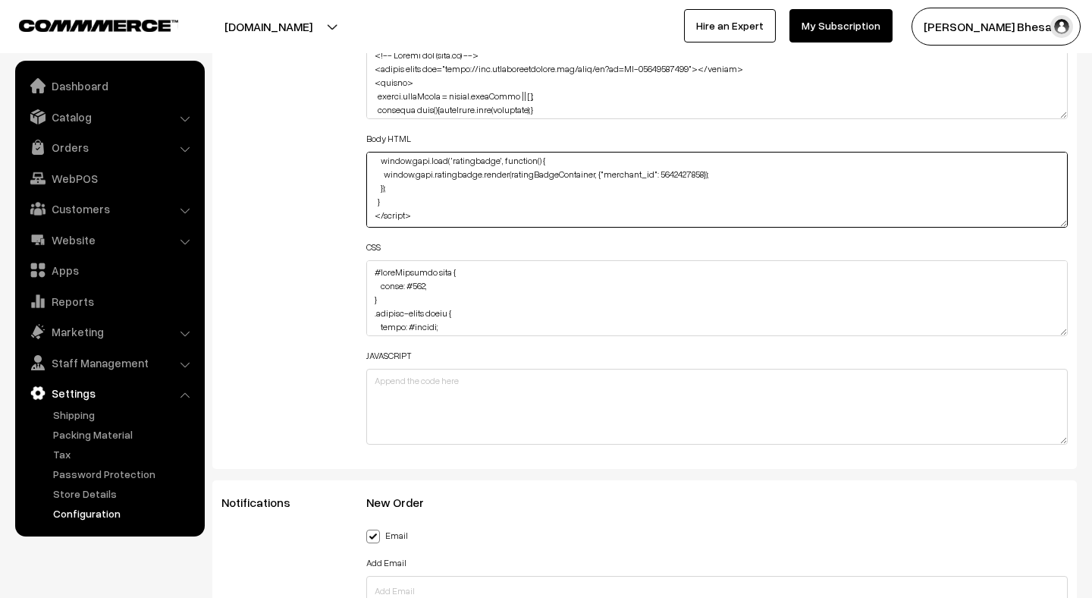
click at [477, 193] on textarea "<script src="[URL][DOMAIN_NAME]" async defer></script> <script> window.renderBa…" at bounding box center [717, 190] width 702 height 76
paste textarea "<script src="[URL][DOMAIN_NAME]" async defer></script> <script> window.renderOp…"
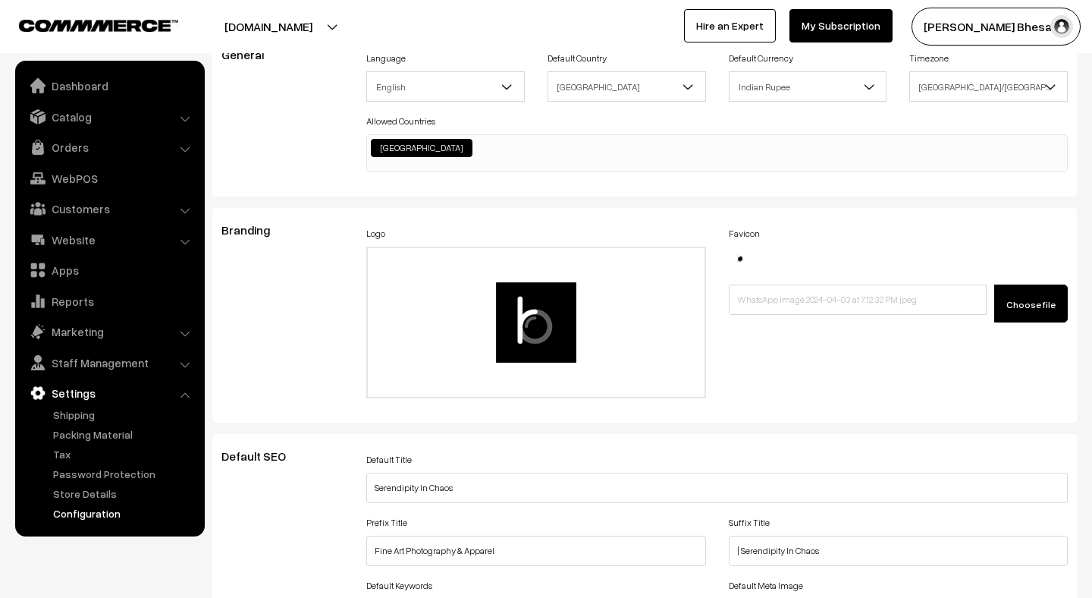
scroll to position [0, 0]
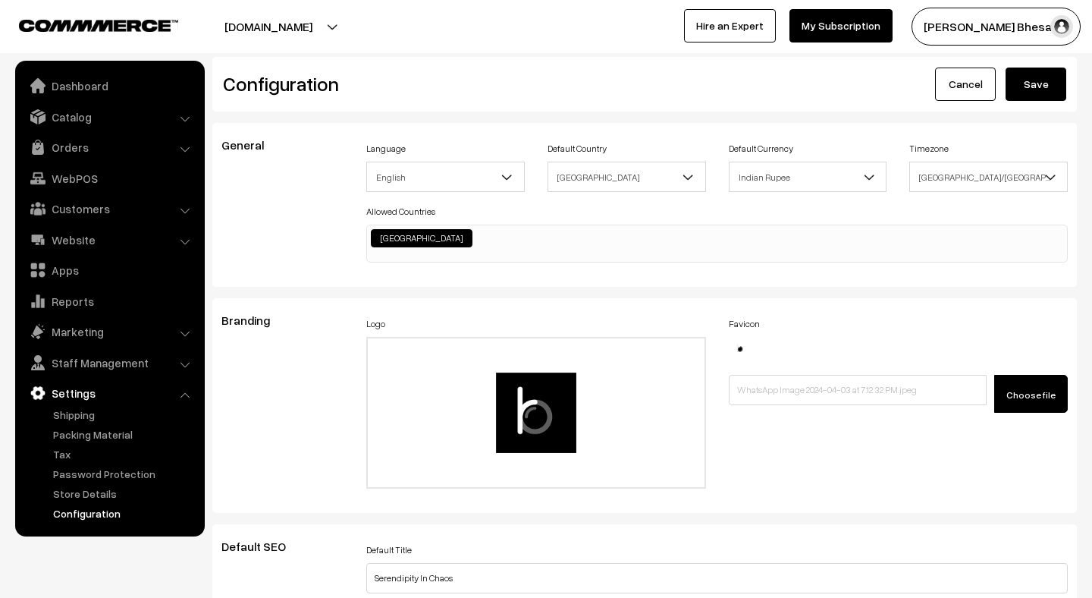
type textarea "<script src="[URL][DOMAIN_NAME]" async defer></script> <script> window.renderBa…"
click at [1031, 96] on button "Save" at bounding box center [1036, 83] width 61 height 33
click at [1032, 94] on button "Save" at bounding box center [1036, 83] width 61 height 33
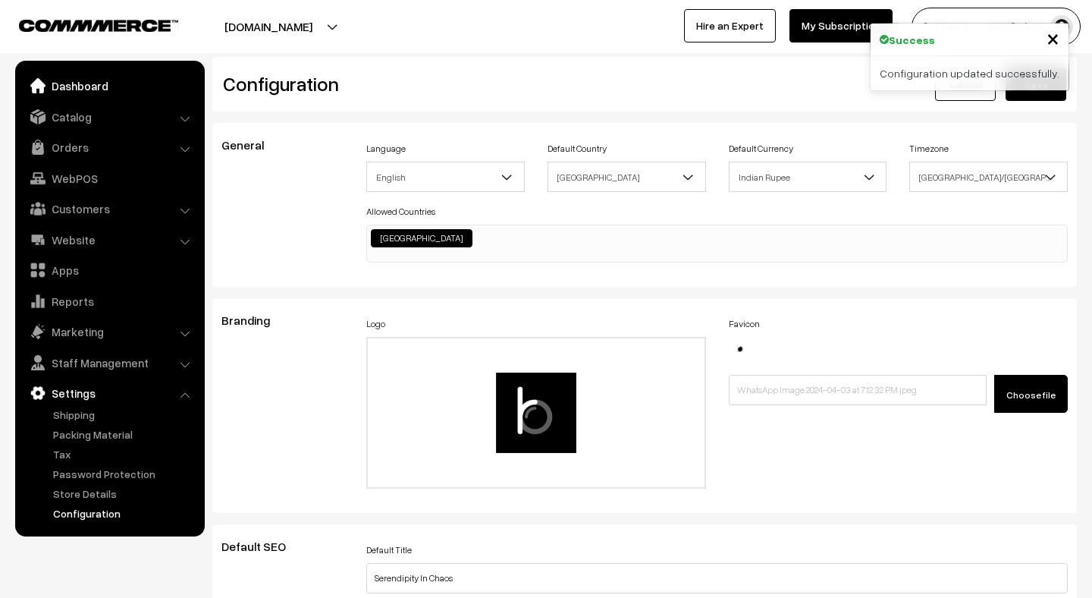
click at [85, 91] on link "Dashboard" at bounding box center [109, 85] width 181 height 27
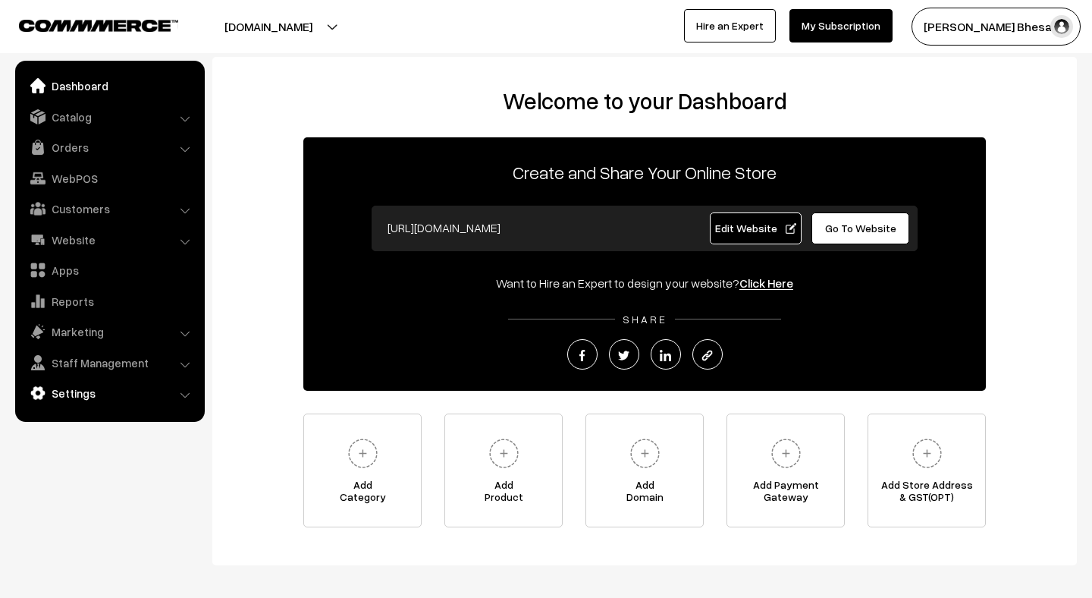
click at [99, 381] on link "Settings" at bounding box center [109, 392] width 181 height 27
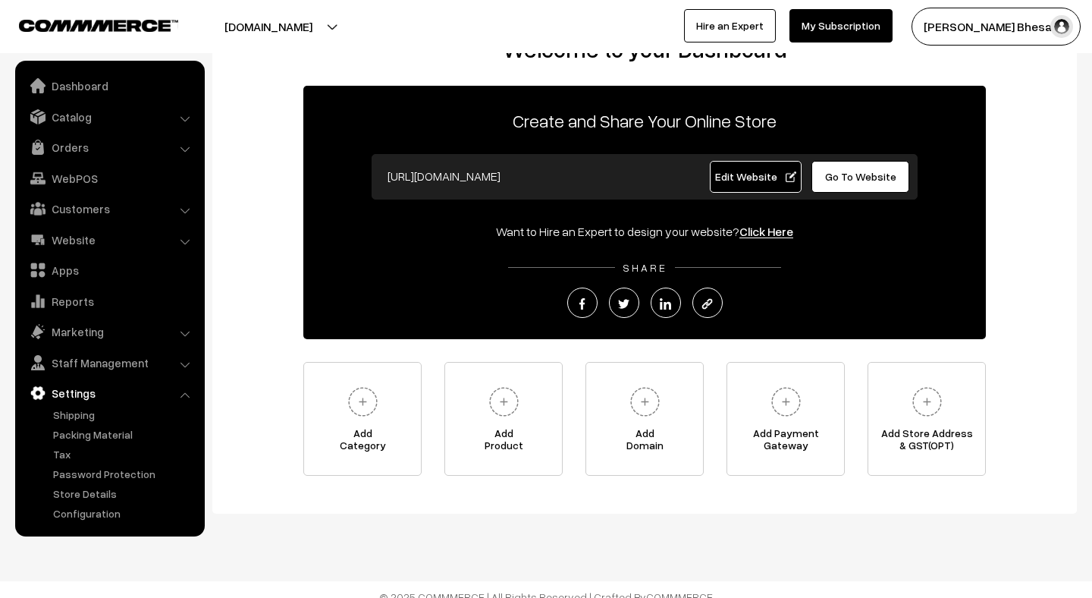
scroll to position [59, 0]
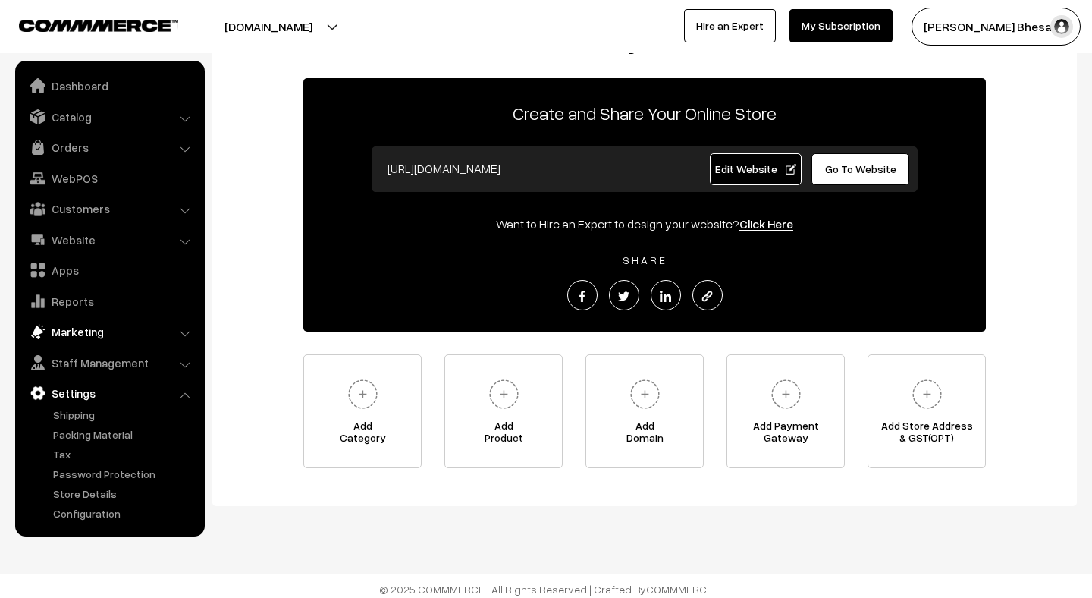
click at [89, 333] on link "Marketing" at bounding box center [109, 331] width 181 height 27
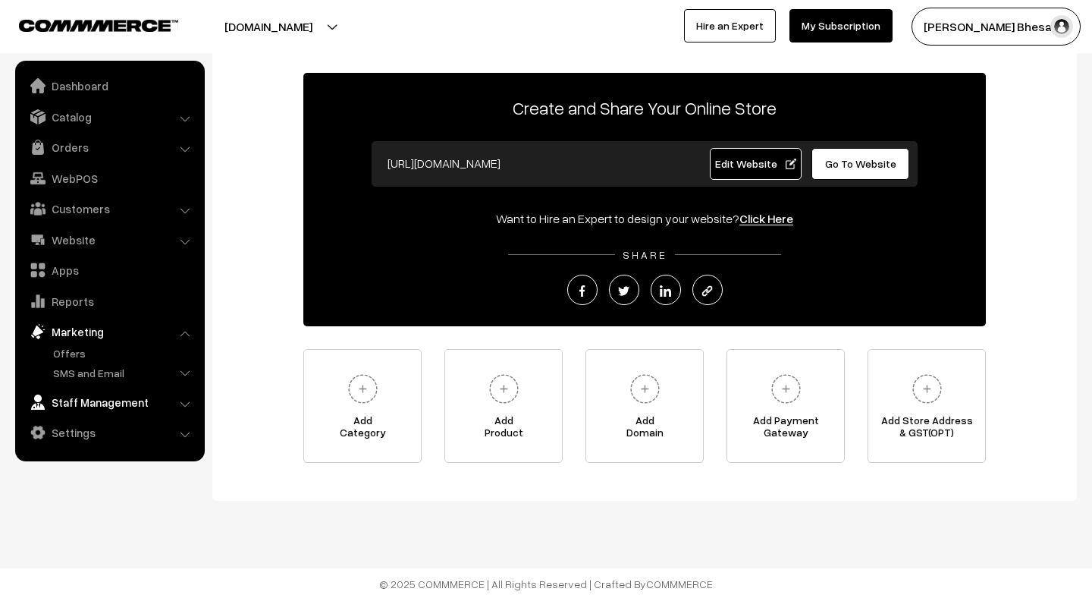
scroll to position [64, 0]
click at [93, 399] on link "Staff Management" at bounding box center [109, 401] width 181 height 27
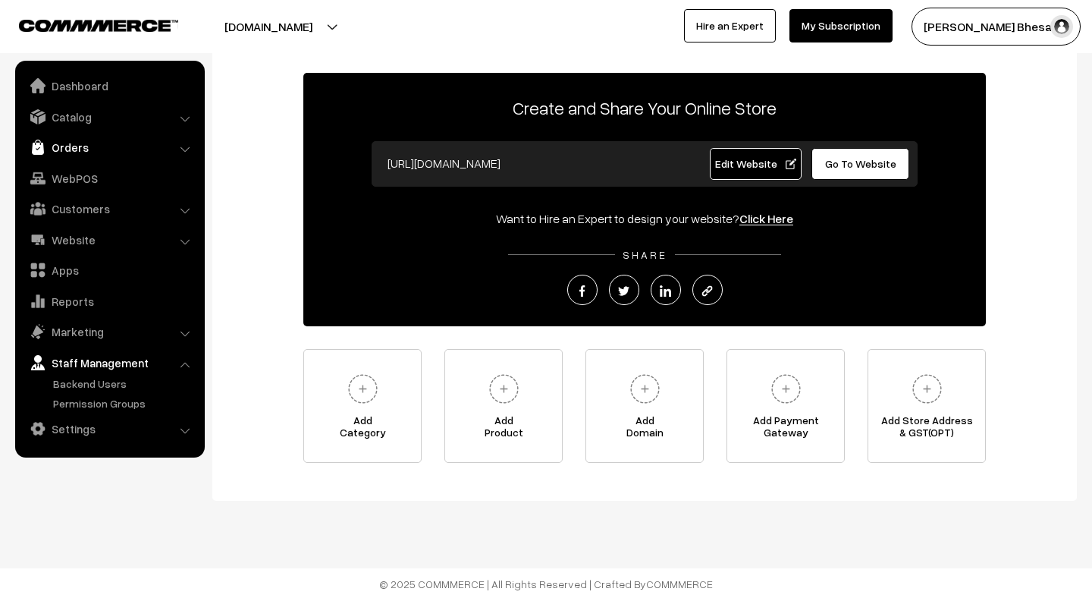
click at [65, 152] on link "Orders" at bounding box center [109, 146] width 181 height 27
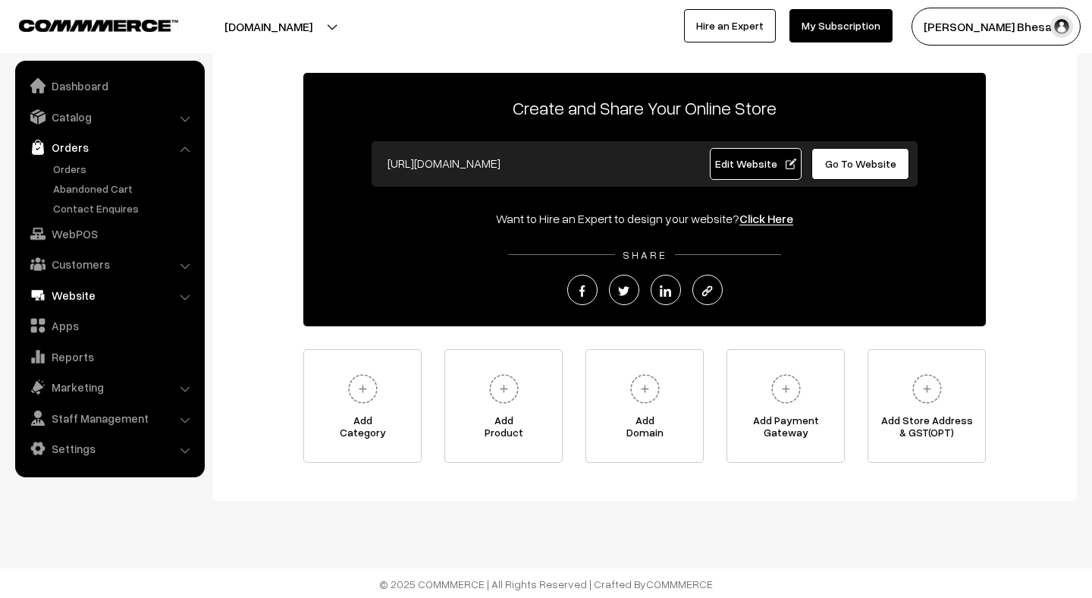
click at [71, 294] on link "Website" at bounding box center [109, 294] width 181 height 27
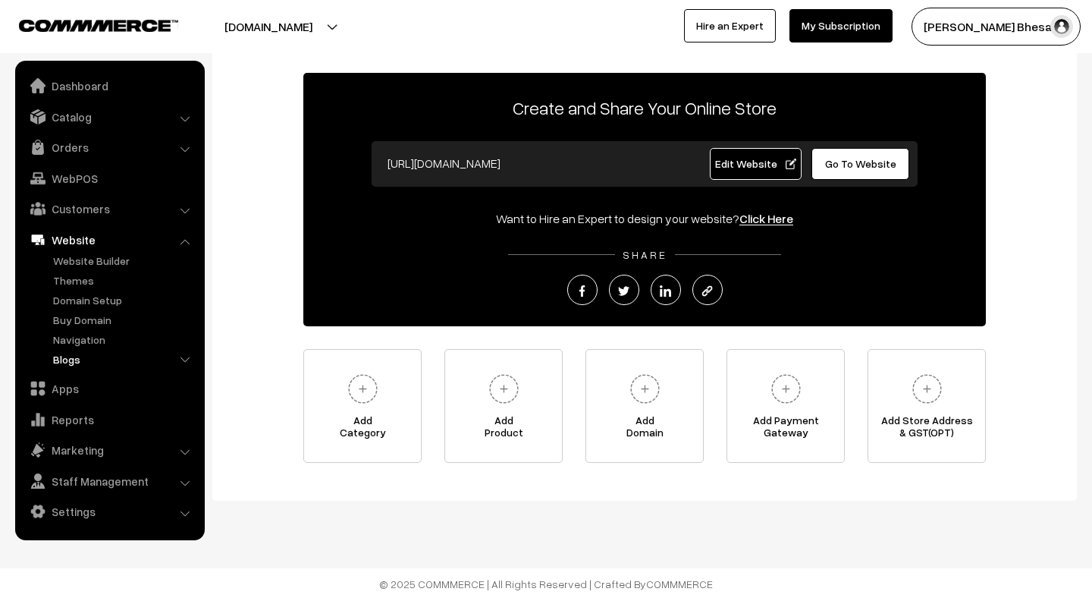
click at [67, 360] on link "Blogs" at bounding box center [124, 359] width 150 height 16
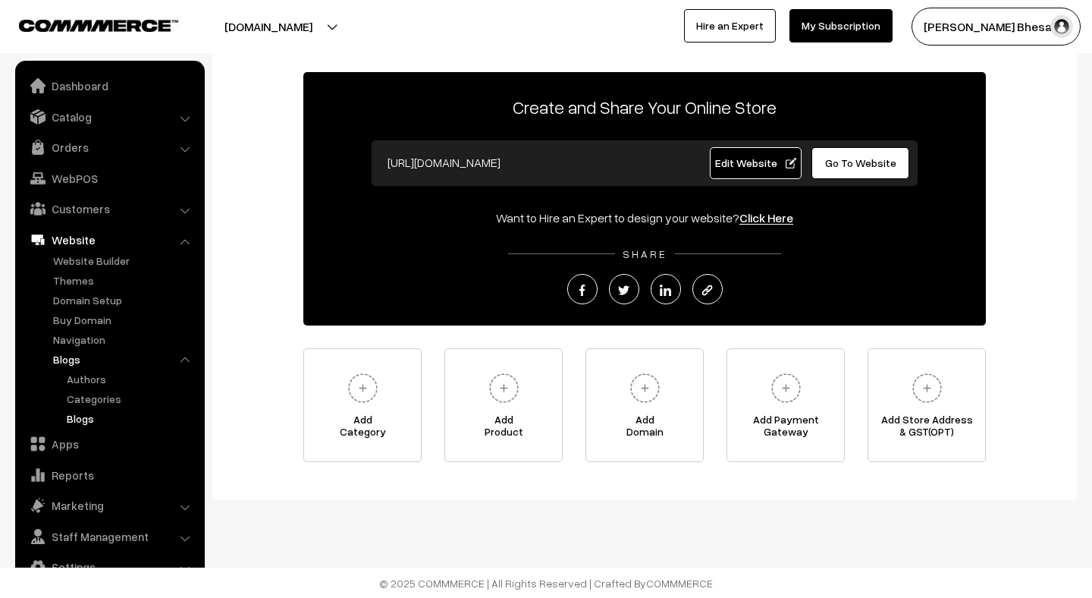
scroll to position [65, 0]
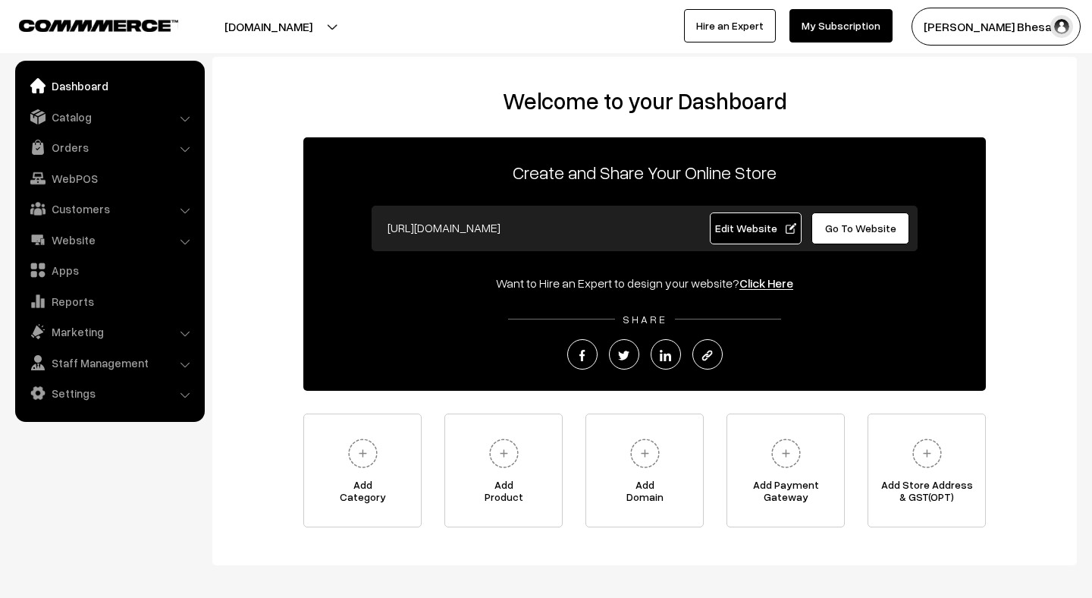
click at [187, 391] on li "Settings Shipping" at bounding box center [110, 392] width 182 height 27
click at [181, 400] on link "Settings" at bounding box center [109, 392] width 181 height 27
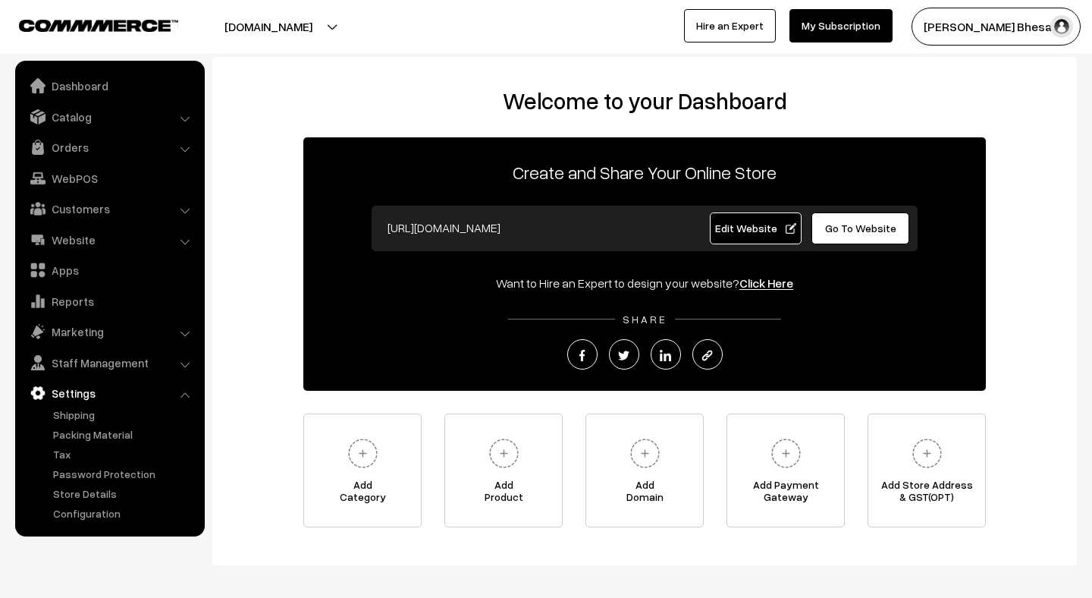
click at [181, 400] on link "Settings" at bounding box center [109, 392] width 181 height 27
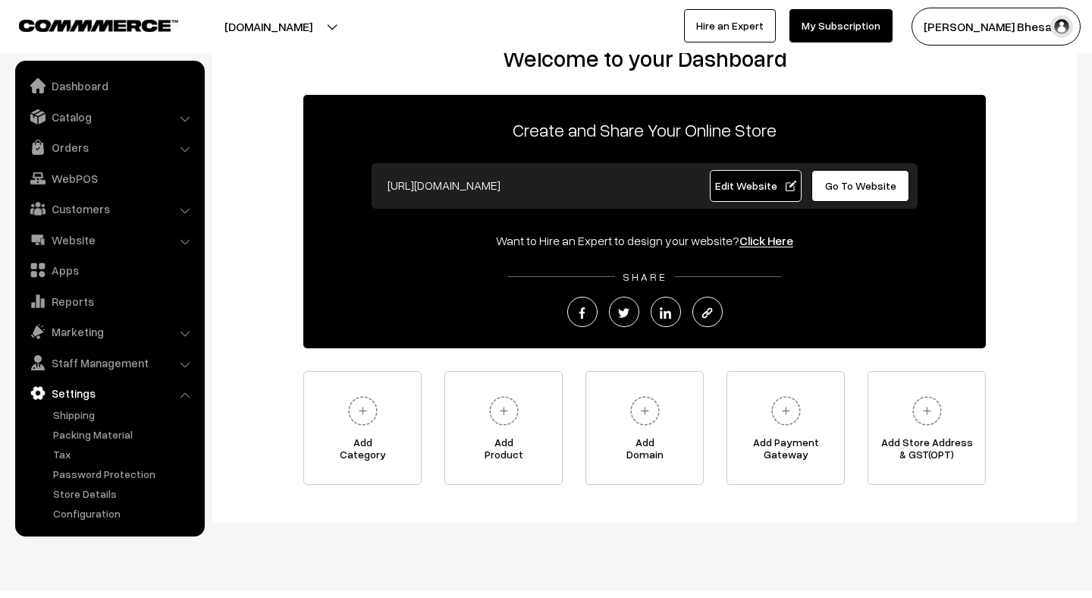
scroll to position [45, 0]
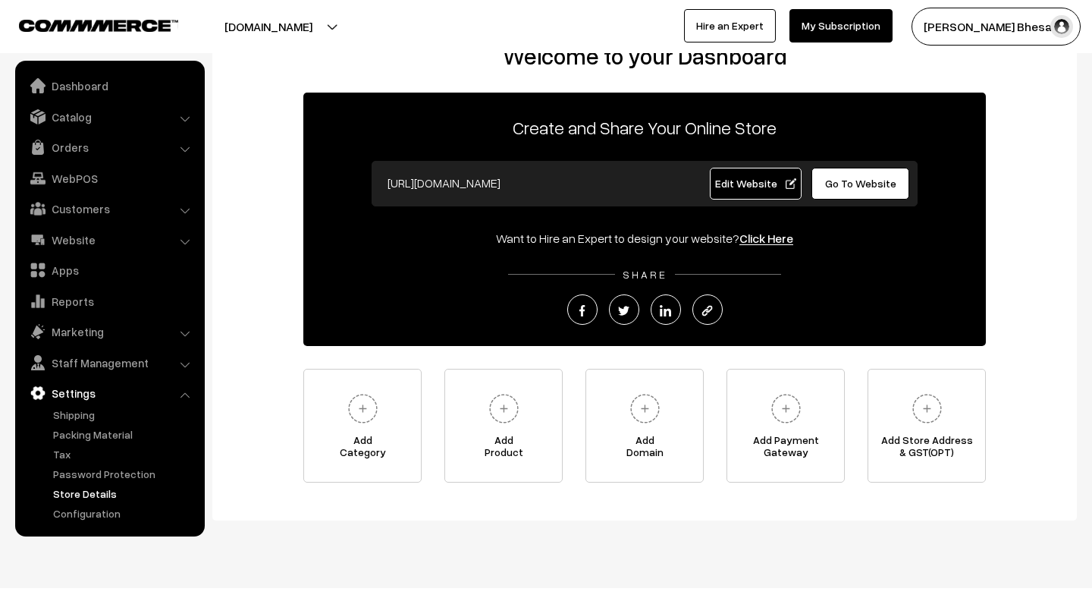
click at [79, 493] on link "Store Details" at bounding box center [124, 493] width 150 height 16
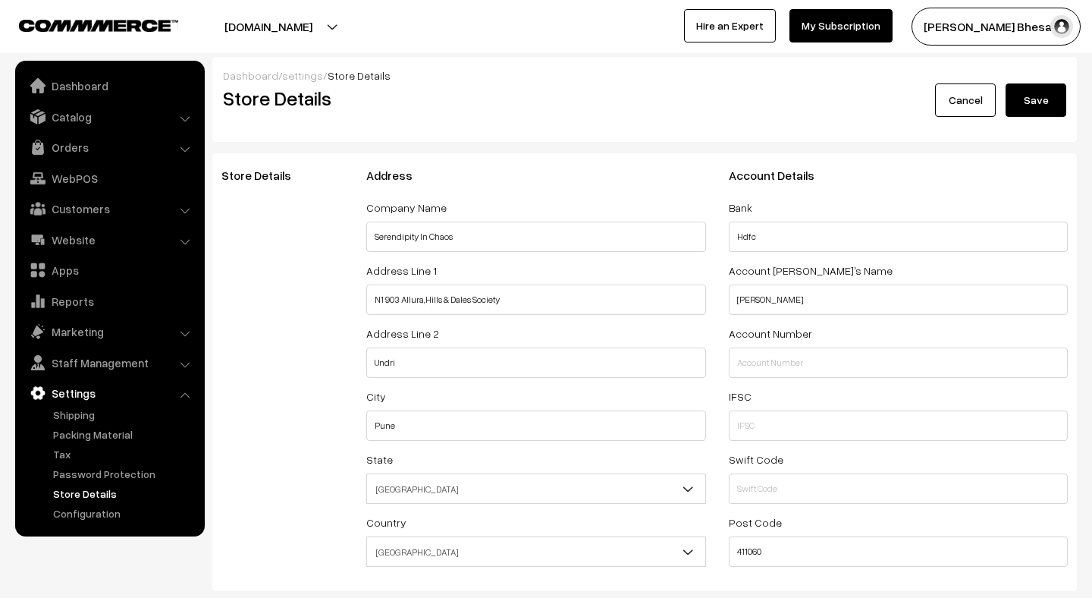
select select "99"
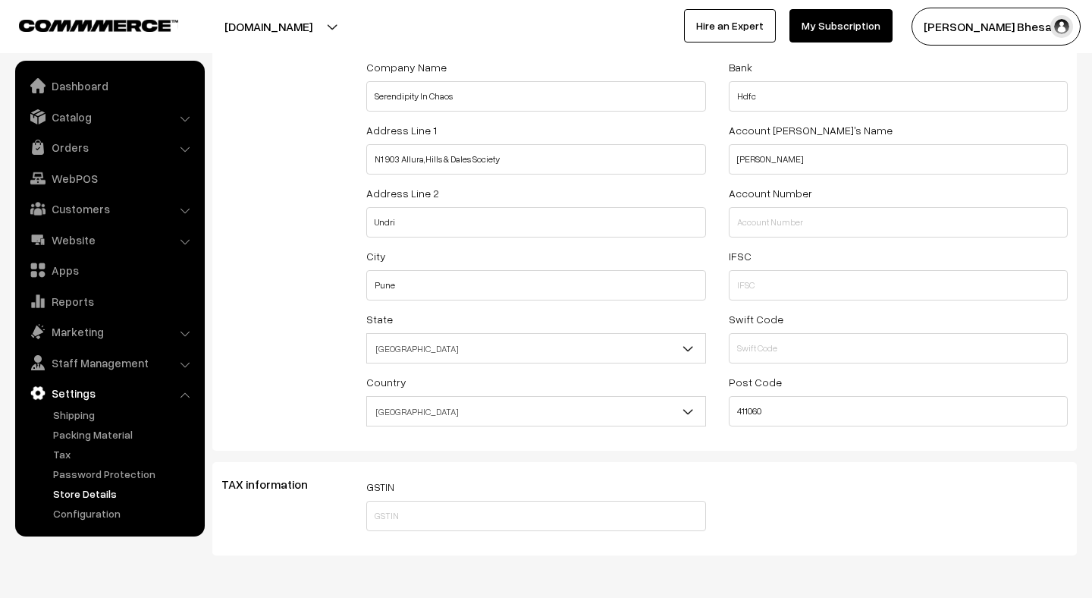
scroll to position [196, 0]
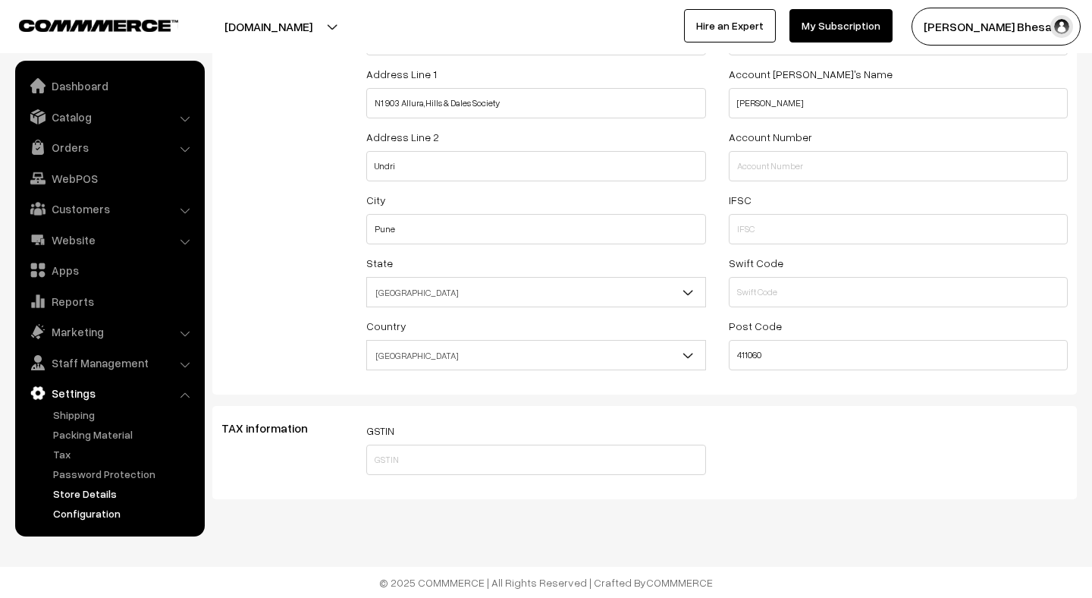
click at [73, 512] on link "Configuration" at bounding box center [124, 513] width 150 height 16
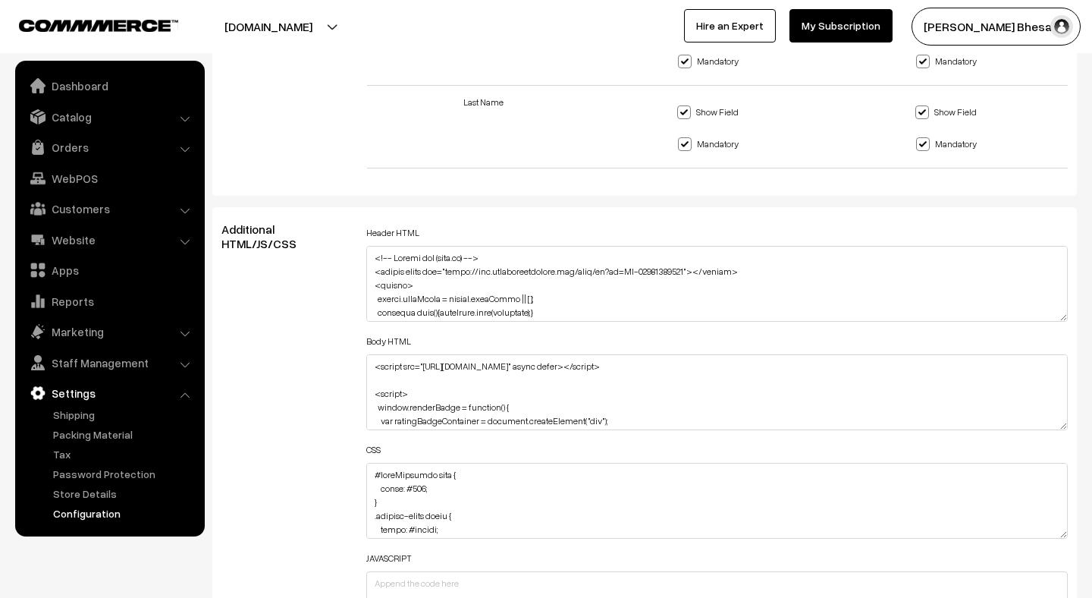
scroll to position [1730, 0]
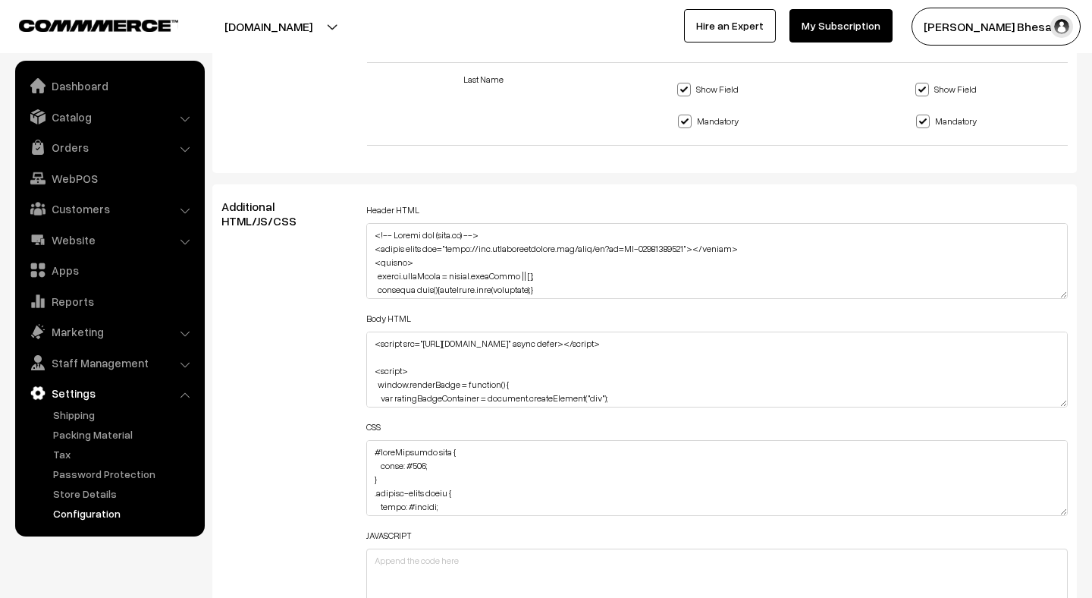
click at [61, 511] on link "Configuration" at bounding box center [124, 513] width 150 height 16
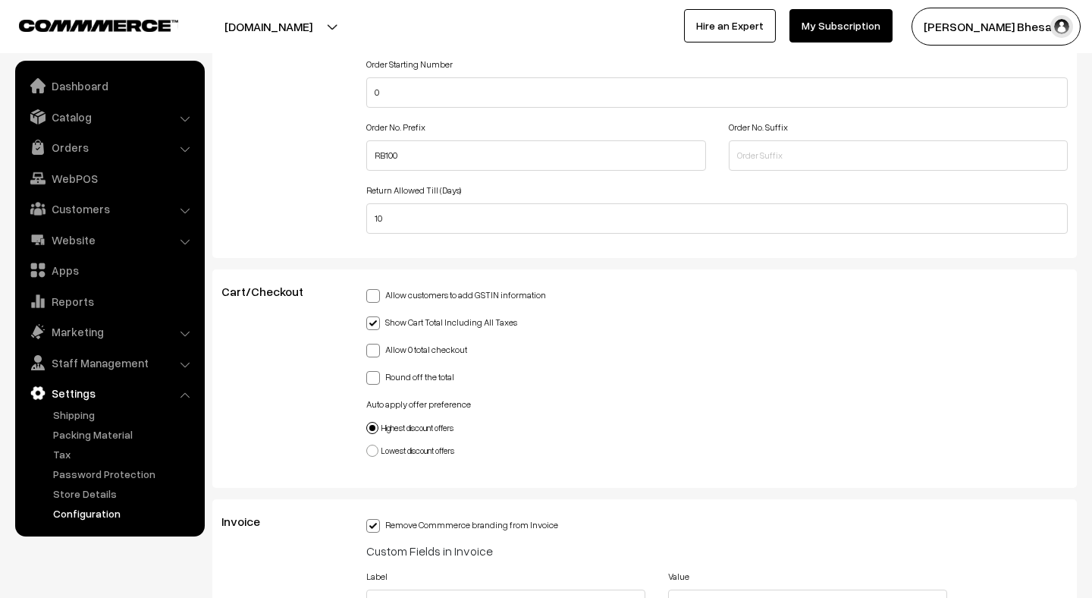
scroll to position [3626, 0]
click at [377, 344] on span at bounding box center [373, 351] width 14 height 14
click at [376, 344] on input "Allow 0 total checkout" at bounding box center [371, 349] width 10 height 10
checkbox input "true"
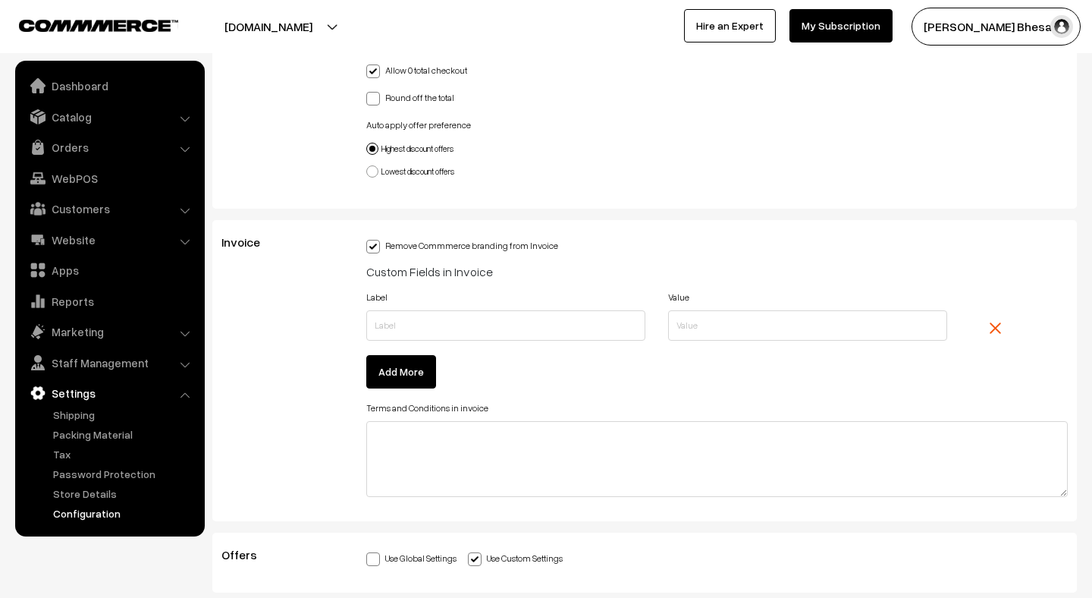
scroll to position [3916, 0]
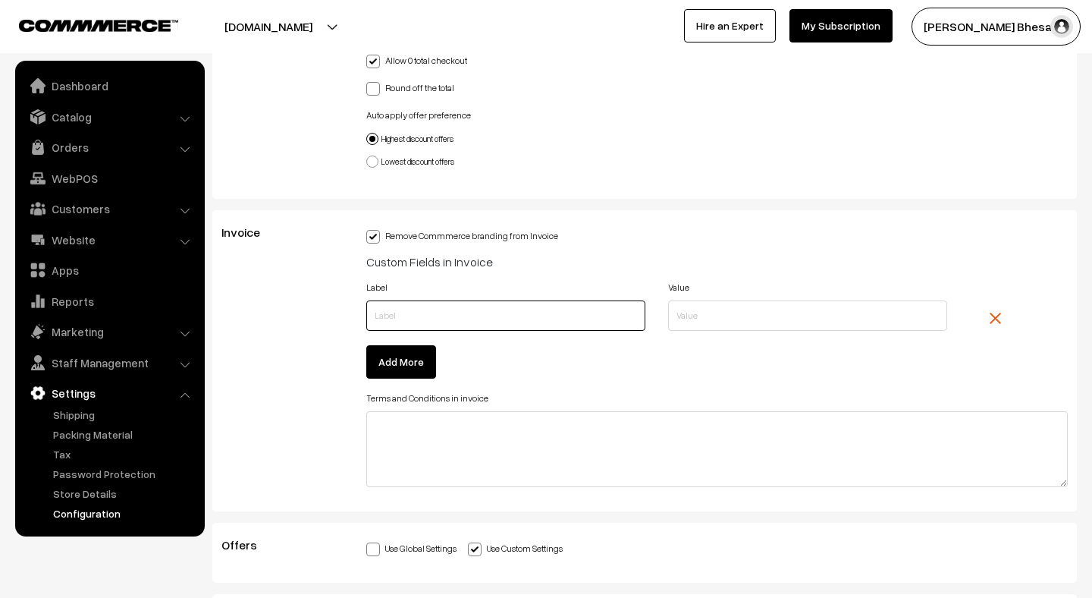
click at [414, 302] on input "text" at bounding box center [505, 315] width 279 height 30
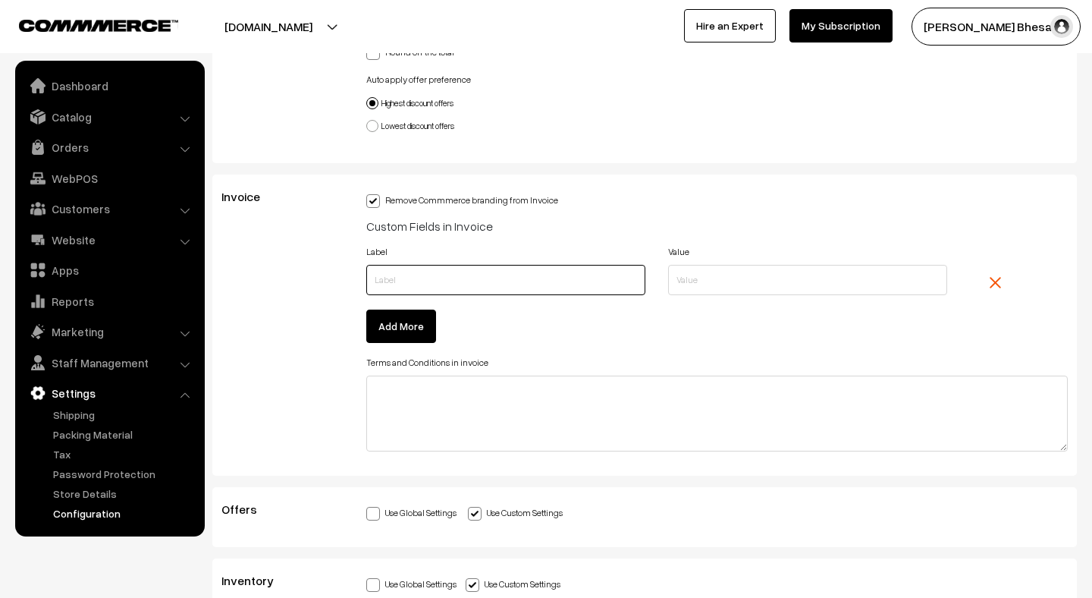
scroll to position [3962, 0]
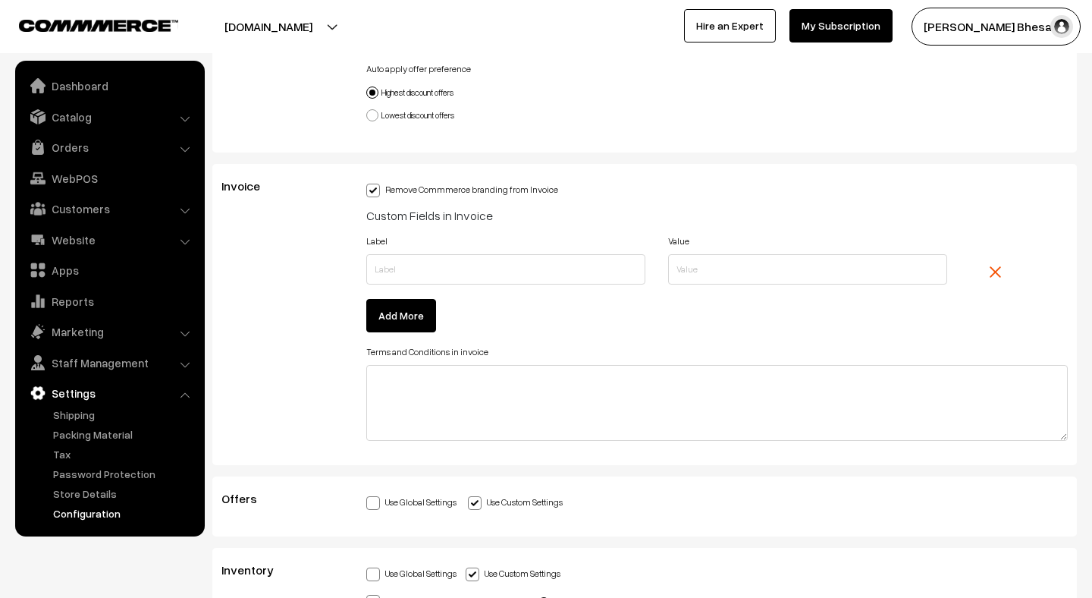
click at [381, 313] on button "Add More" at bounding box center [401, 315] width 70 height 33
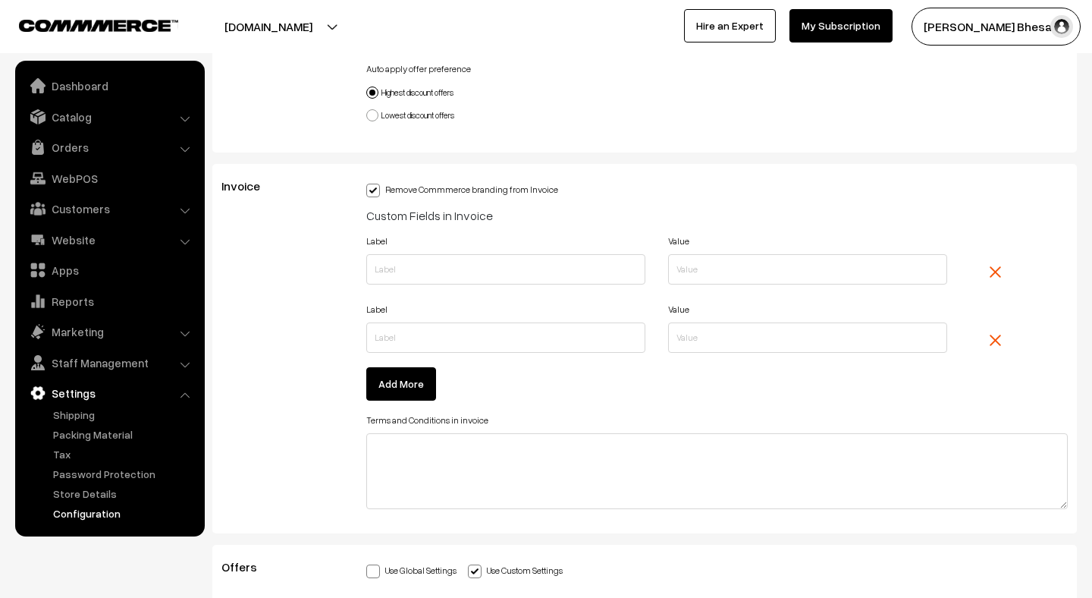
click at [991, 334] on img "button" at bounding box center [995, 339] width 11 height 11
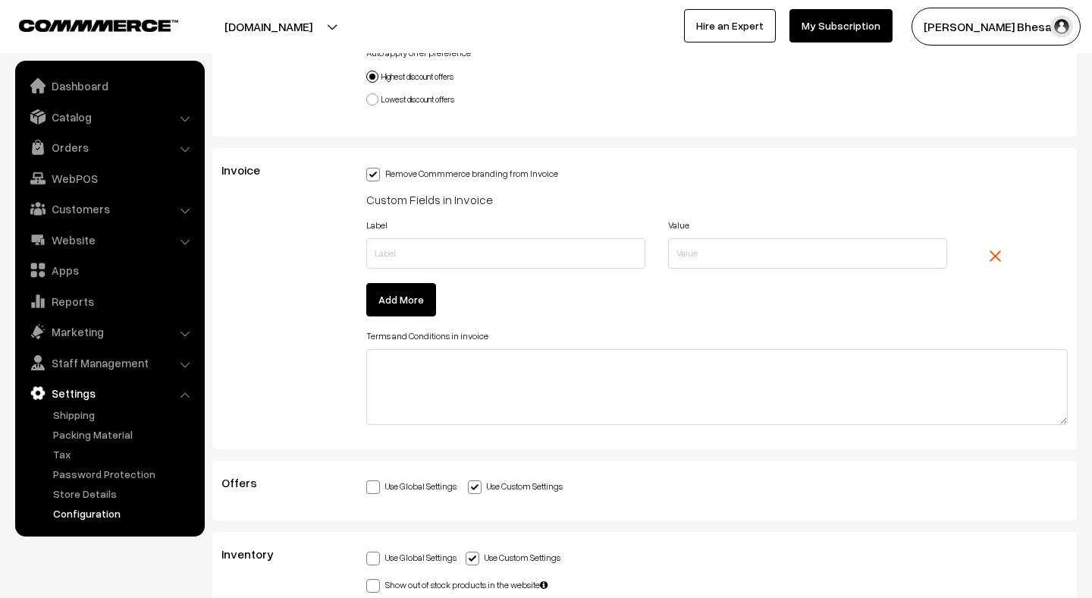
scroll to position [3926, 0]
